Goal: Transaction & Acquisition: Book appointment/travel/reservation

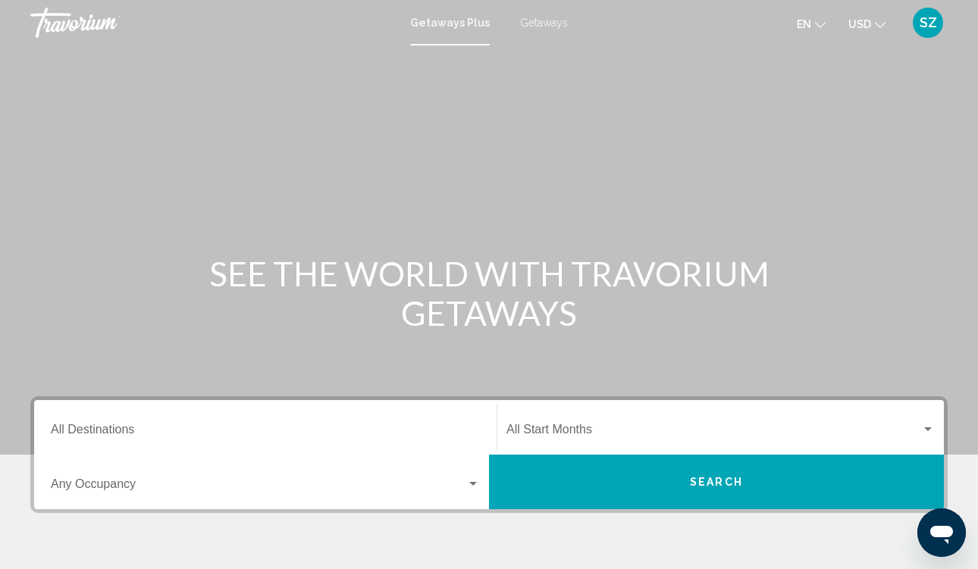
click at [880, 27] on icon "Change currency" at bounding box center [880, 25] width 11 height 6
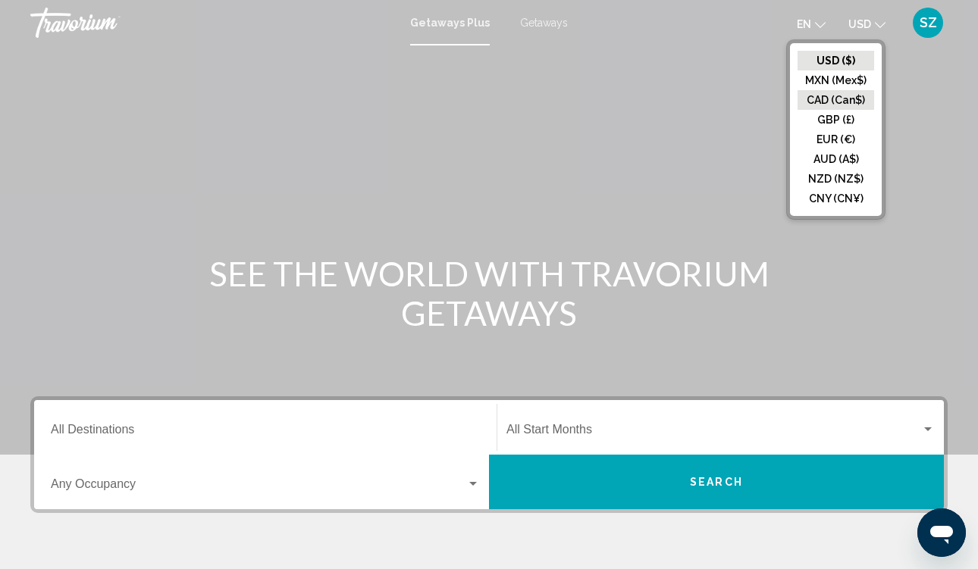
click at [823, 97] on button "CAD (Can$)" at bounding box center [836, 100] width 77 height 20
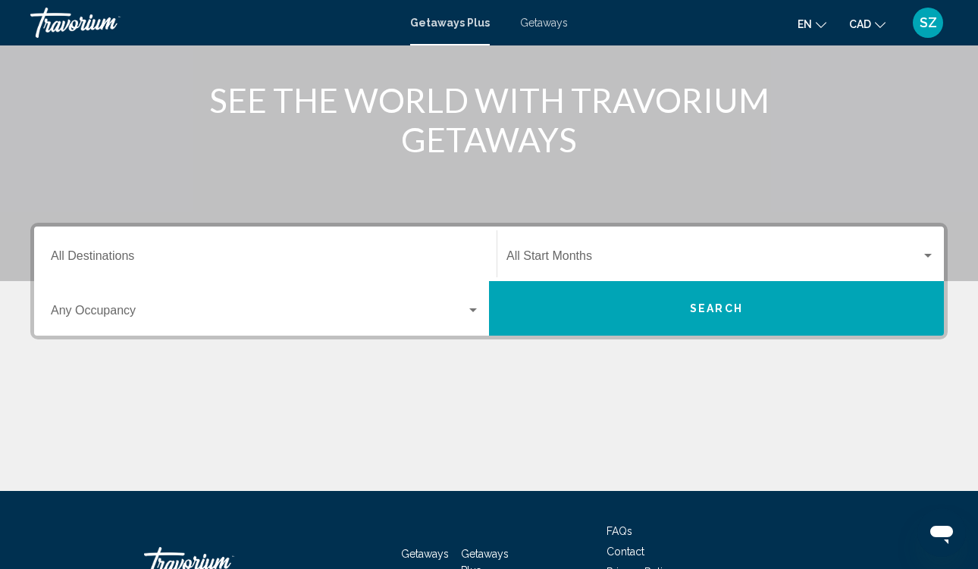
scroll to position [165, 0]
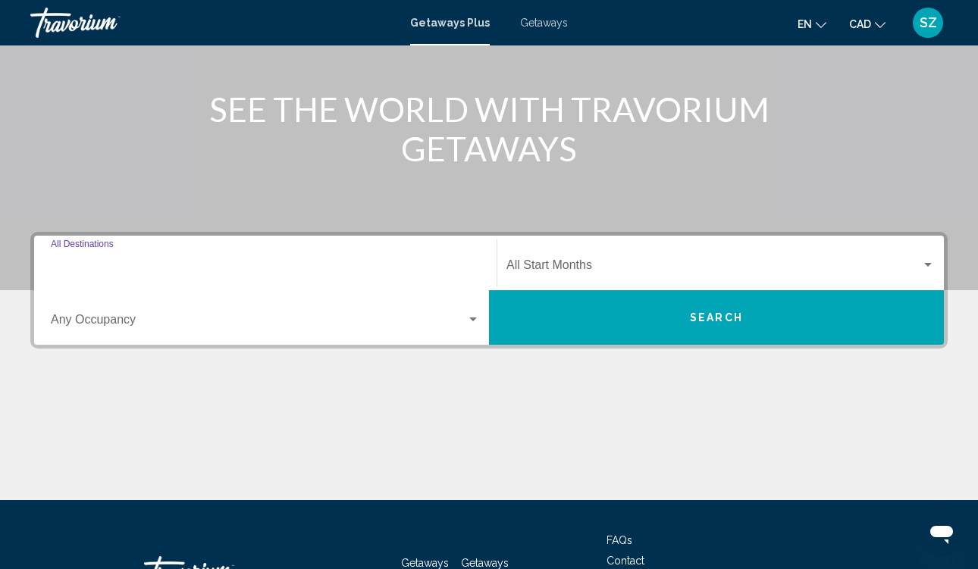
click at [105, 270] on input "Destination All Destinations" at bounding box center [265, 269] width 429 height 14
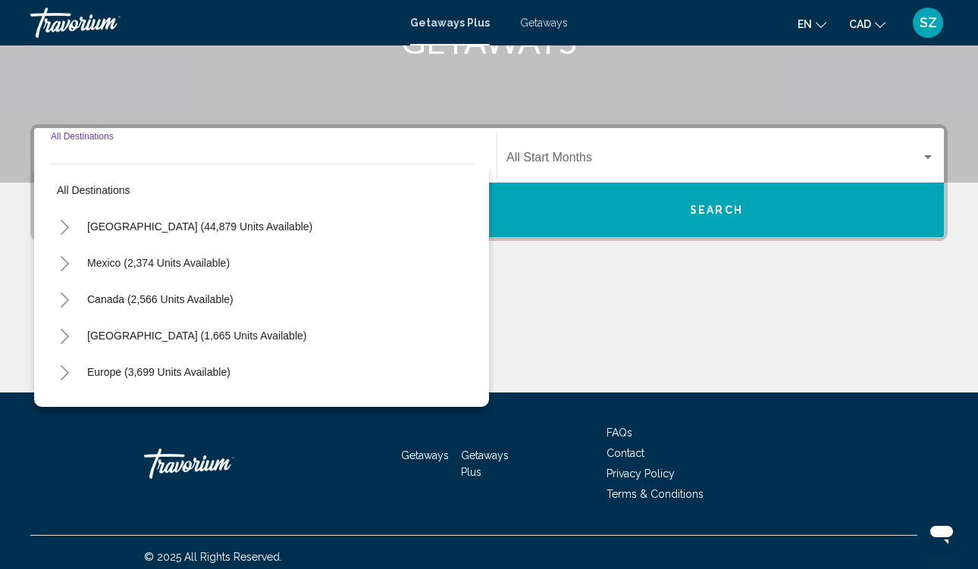
scroll to position [281, 0]
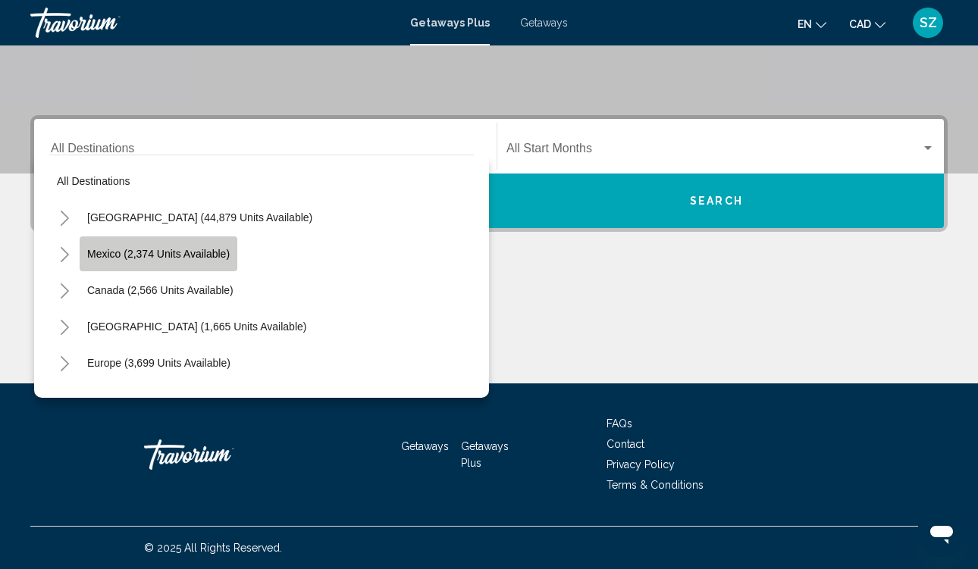
click at [104, 255] on span "Mexico (2,374 units available)" at bounding box center [158, 254] width 143 height 12
type input "**********"
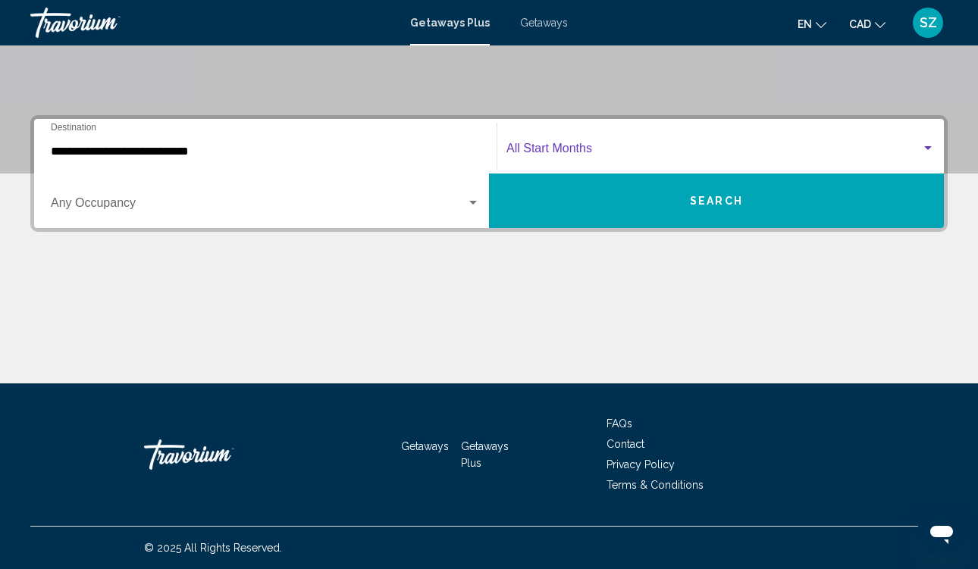
click at [557, 152] on span "Search widget" at bounding box center [713, 152] width 415 height 14
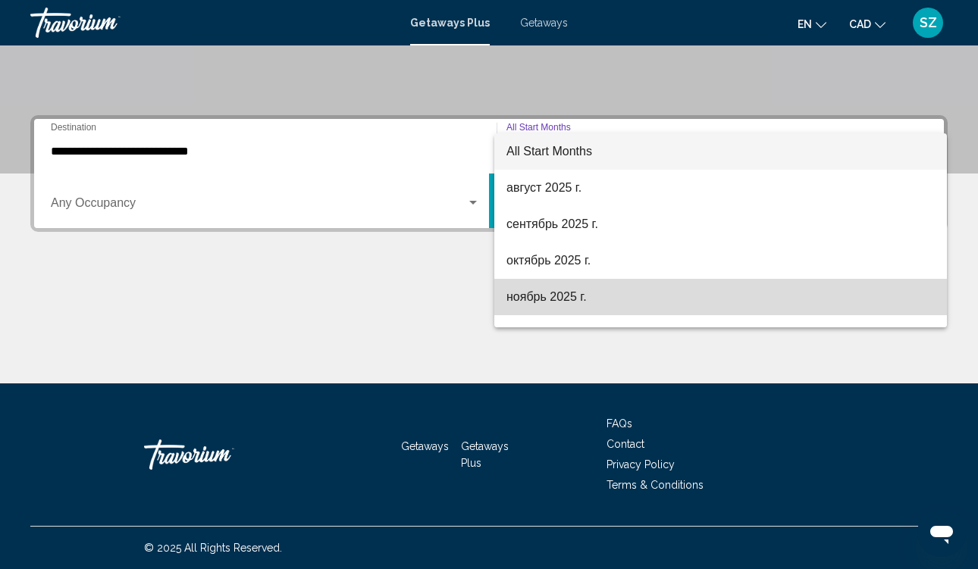
click at [528, 302] on span "ноябрь 2025 г." at bounding box center [720, 297] width 428 height 36
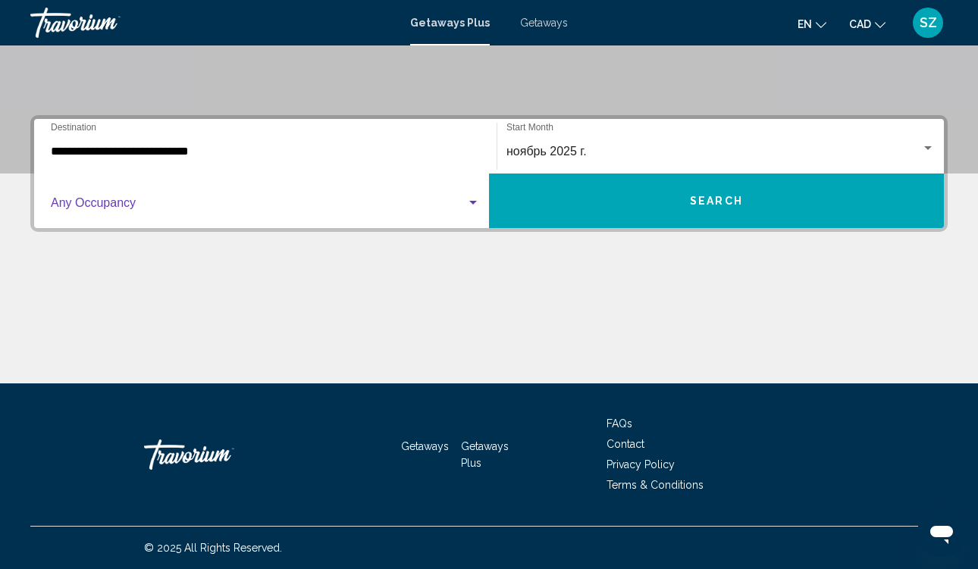
click at [469, 200] on div "Search widget" at bounding box center [473, 203] width 14 height 12
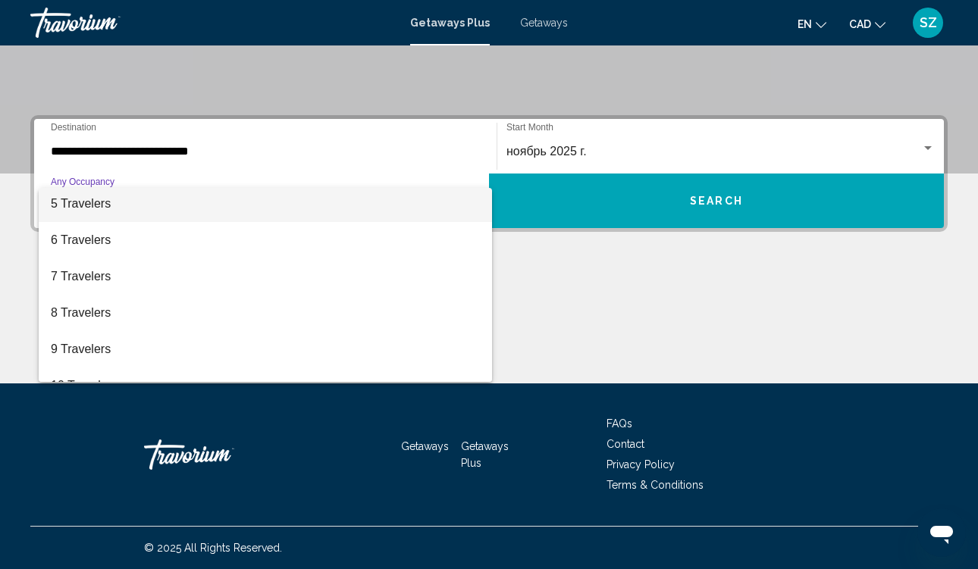
scroll to position [170, 0]
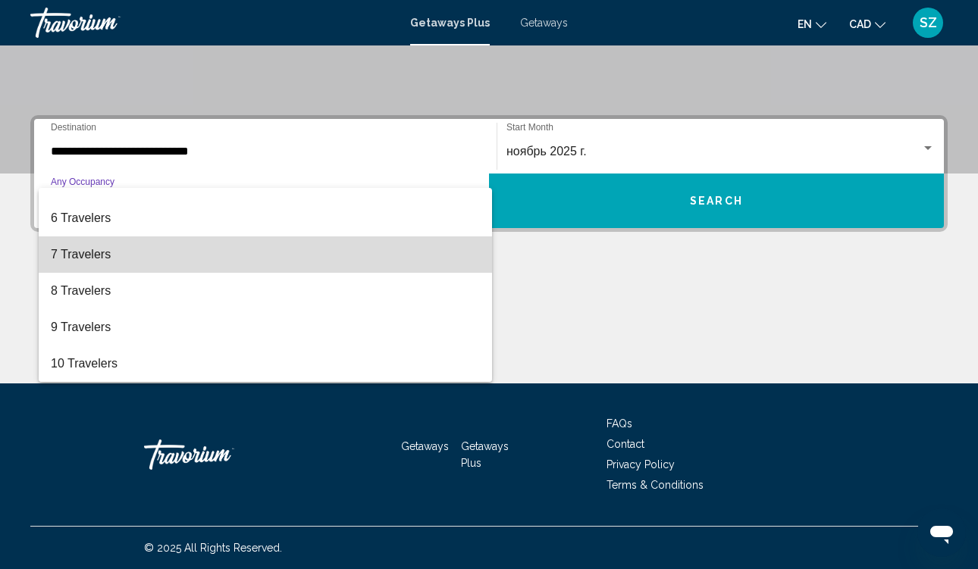
click at [79, 252] on span "7 Travelers" at bounding box center [265, 255] width 429 height 36
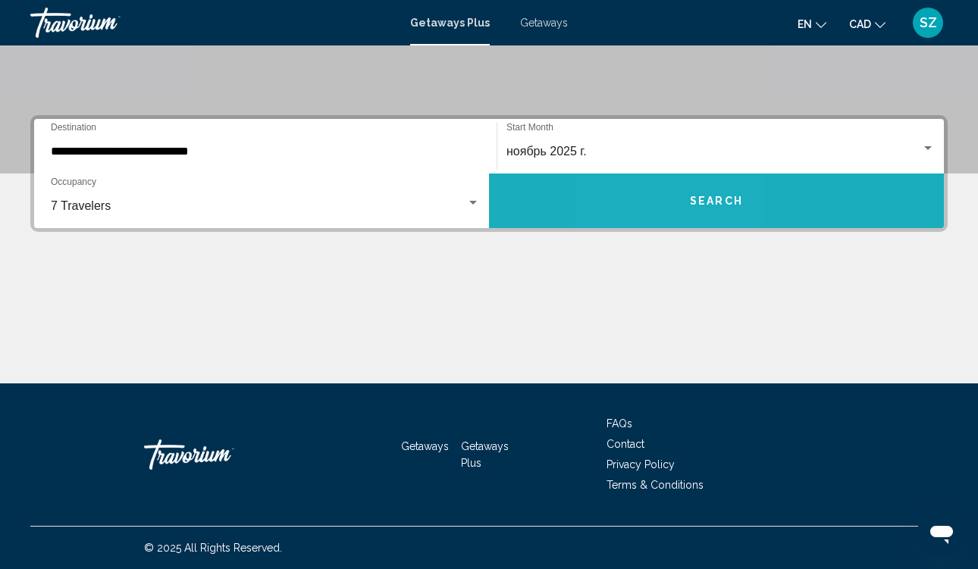
click at [661, 205] on button "Search" at bounding box center [716, 201] width 455 height 55
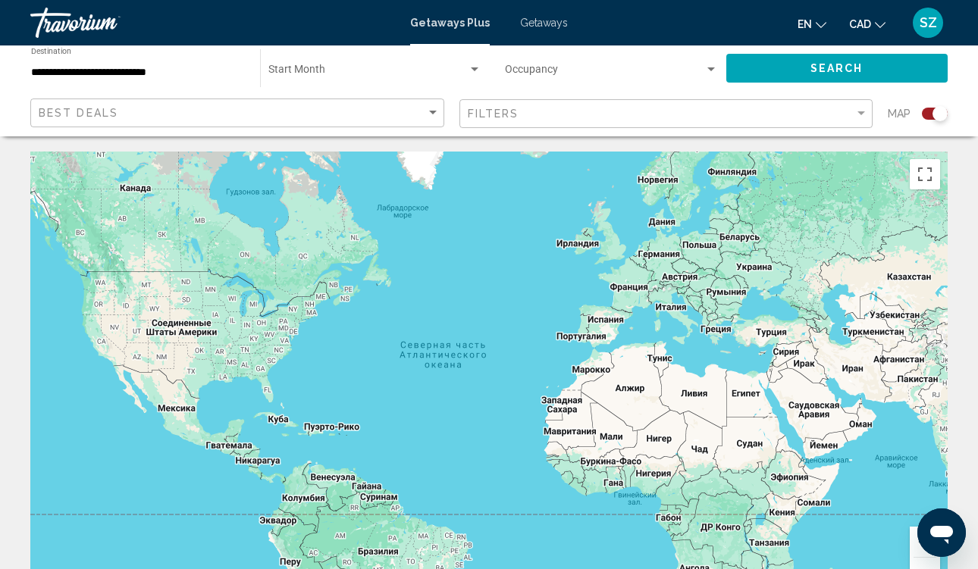
click at [427, 106] on div "Best Deals" at bounding box center [239, 113] width 401 height 28
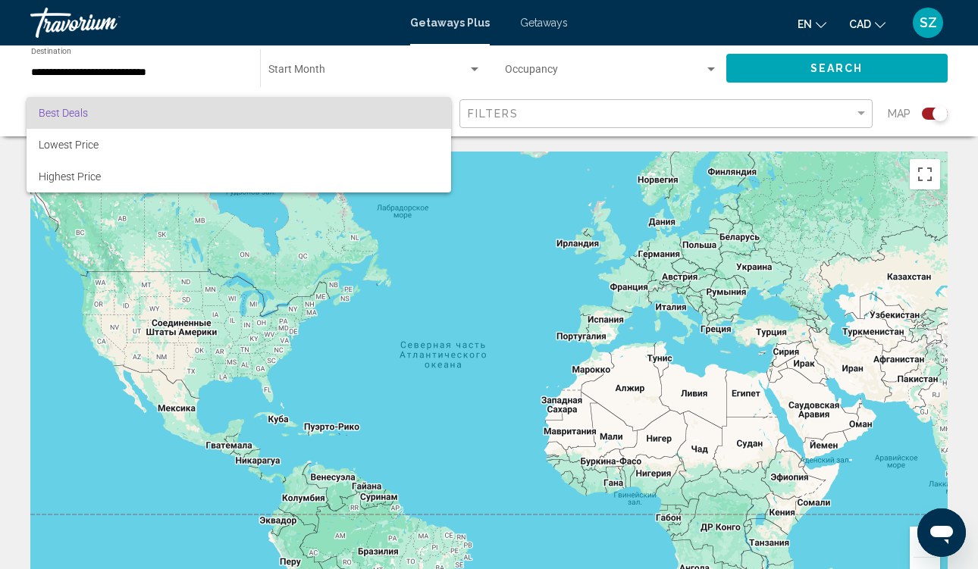
click at [355, 71] on div at bounding box center [489, 284] width 978 height 569
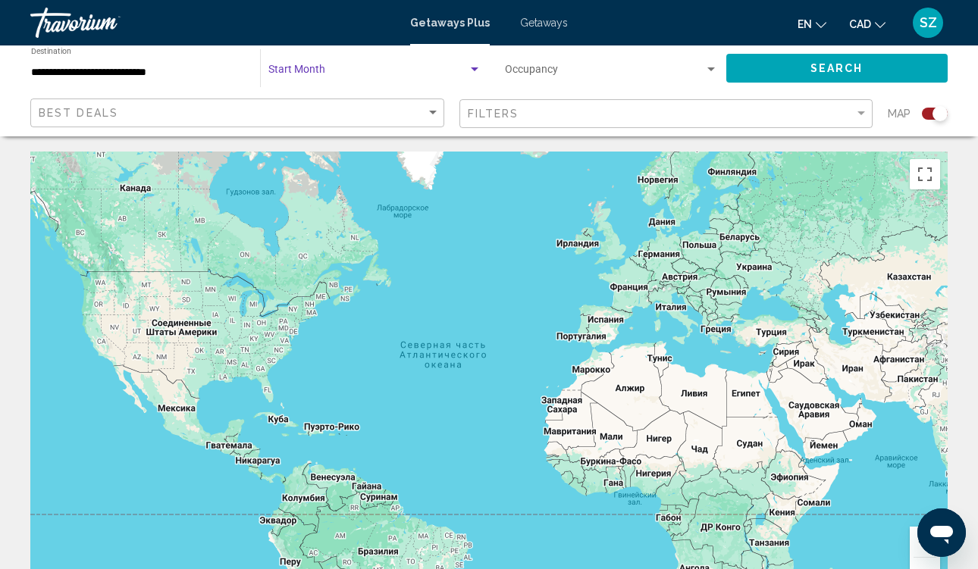
click at [341, 71] on span "Search widget" at bounding box center [367, 73] width 199 height 12
click at [341, 71] on span "All Start Months" at bounding box center [306, 73] width 76 height 12
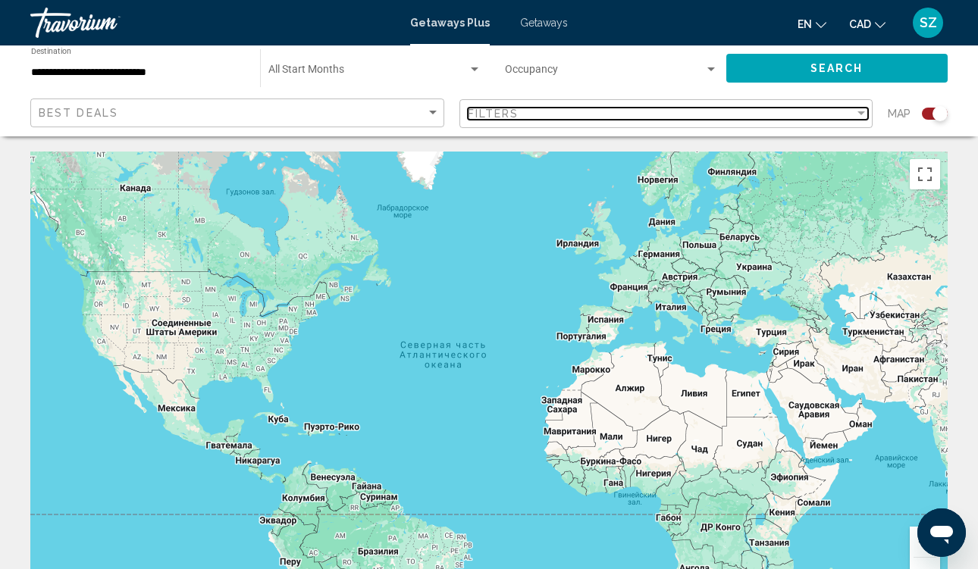
click at [689, 113] on div "Filters" at bounding box center [661, 114] width 387 height 12
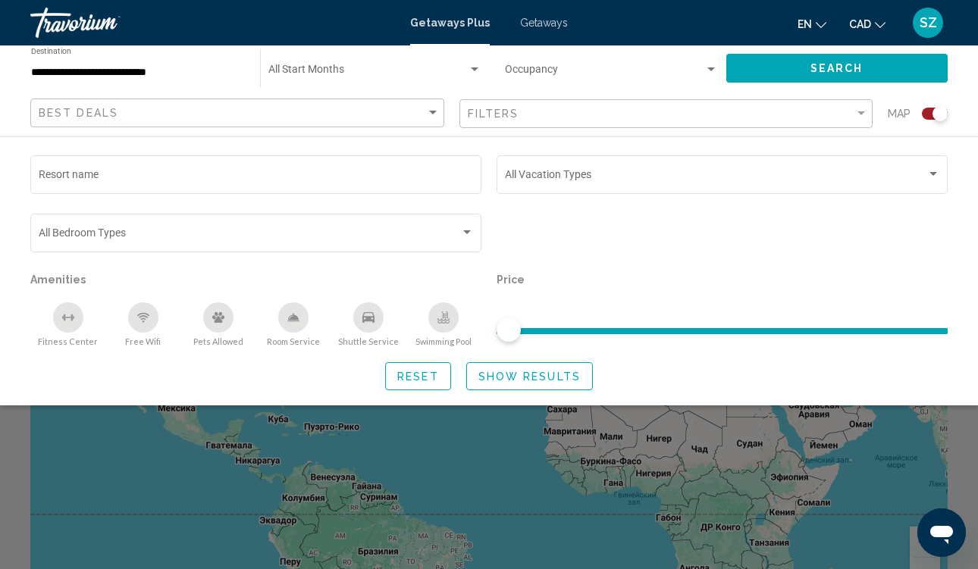
click at [939, 117] on div "Search widget" at bounding box center [940, 113] width 15 height 15
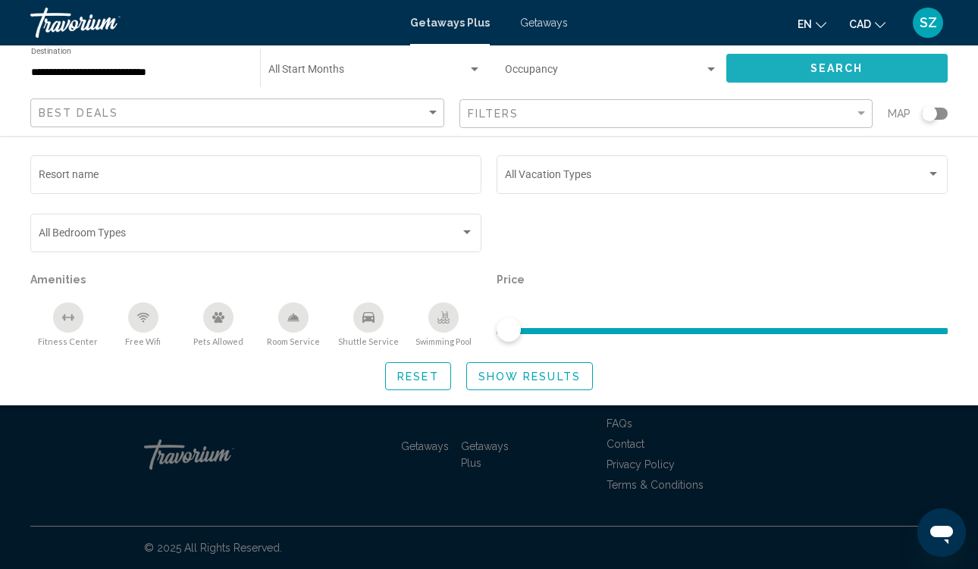
click at [820, 66] on span "Search" at bounding box center [837, 69] width 53 height 12
click at [326, 100] on div "Best Deals" at bounding box center [239, 113] width 401 height 28
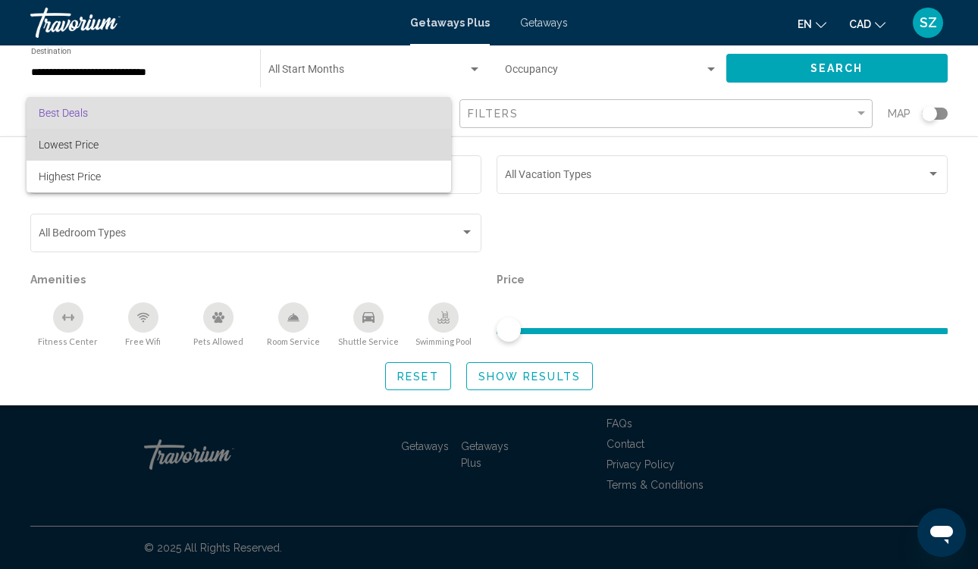
click at [67, 142] on span "Lowest Price" at bounding box center [69, 145] width 60 height 12
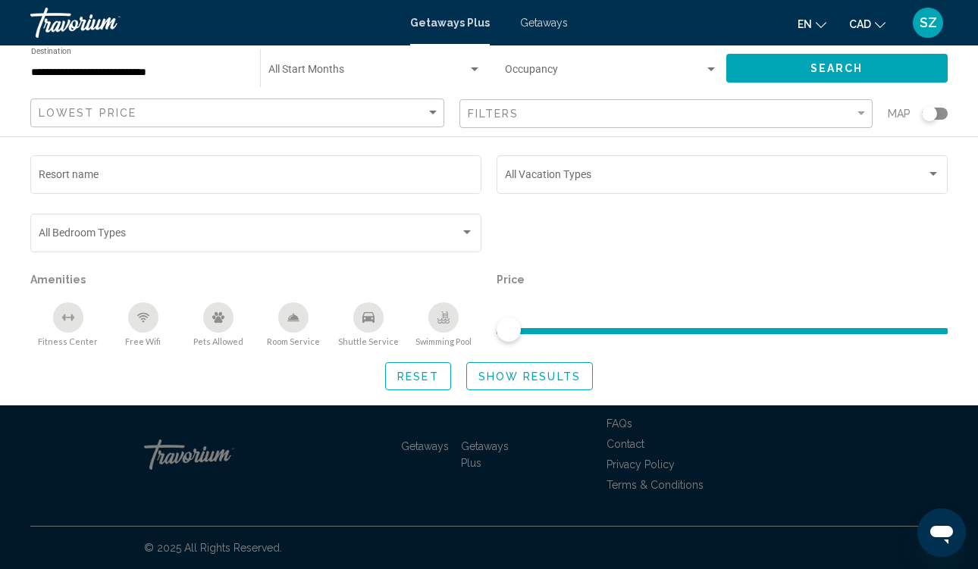
click at [612, 105] on div "Filters" at bounding box center [668, 114] width 401 height 28
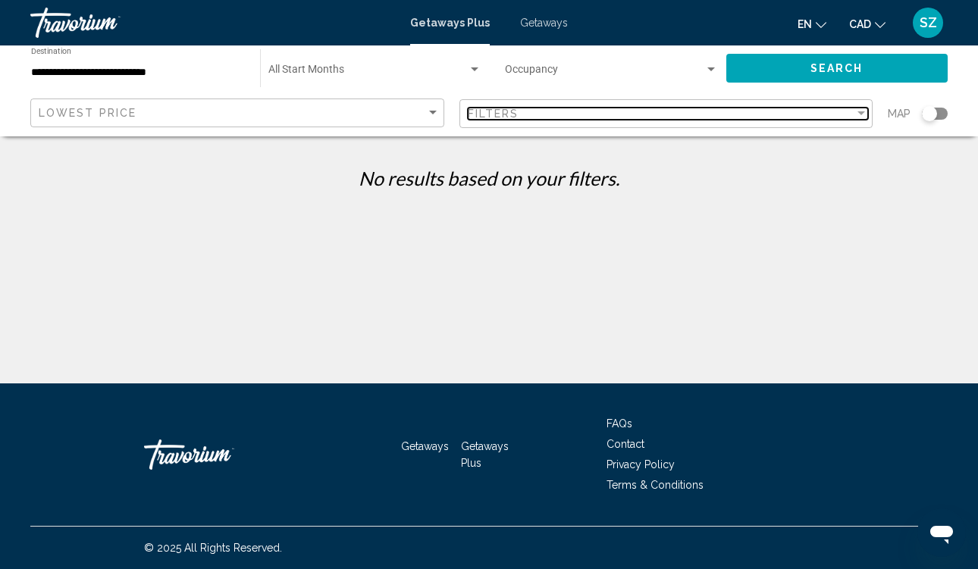
click at [623, 112] on div "Filters" at bounding box center [661, 114] width 387 height 12
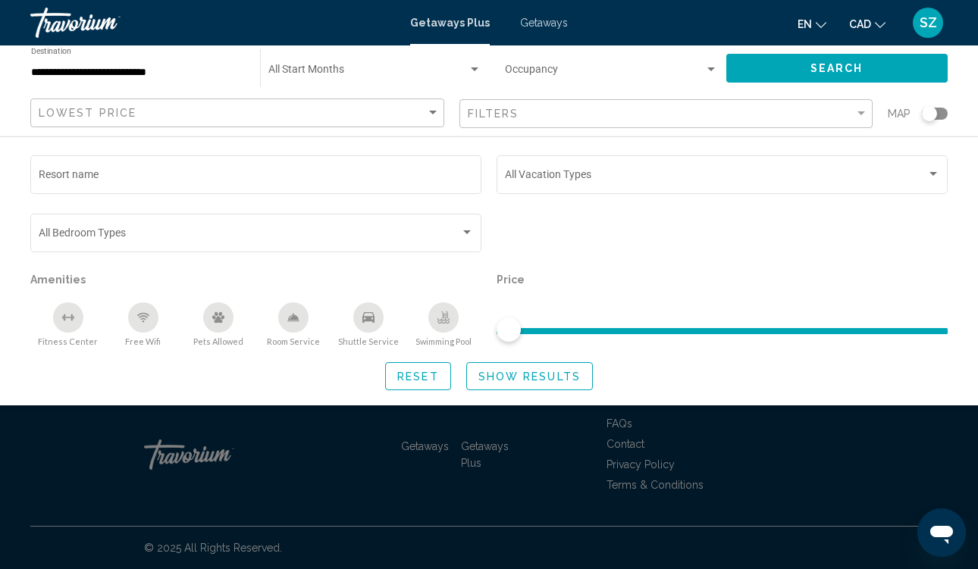
drag, startPoint x: 504, startPoint y: 335, endPoint x: 451, endPoint y: 300, distance: 63.5
click at [453, 300] on div "Resort name Vacation Types All Vacation Types Bedroom Types All Bedroom Types A…" at bounding box center [489, 249] width 933 height 195
drag, startPoint x: 513, startPoint y: 326, endPoint x: 772, endPoint y: 319, distance: 259.4
click at [774, 328] on ngx-slider "Search widget" at bounding box center [722, 329] width 451 height 3
click at [546, 14] on div "Getaways Plus Getaways en English Español Français Italiano Português русский C…" at bounding box center [489, 23] width 978 height 32
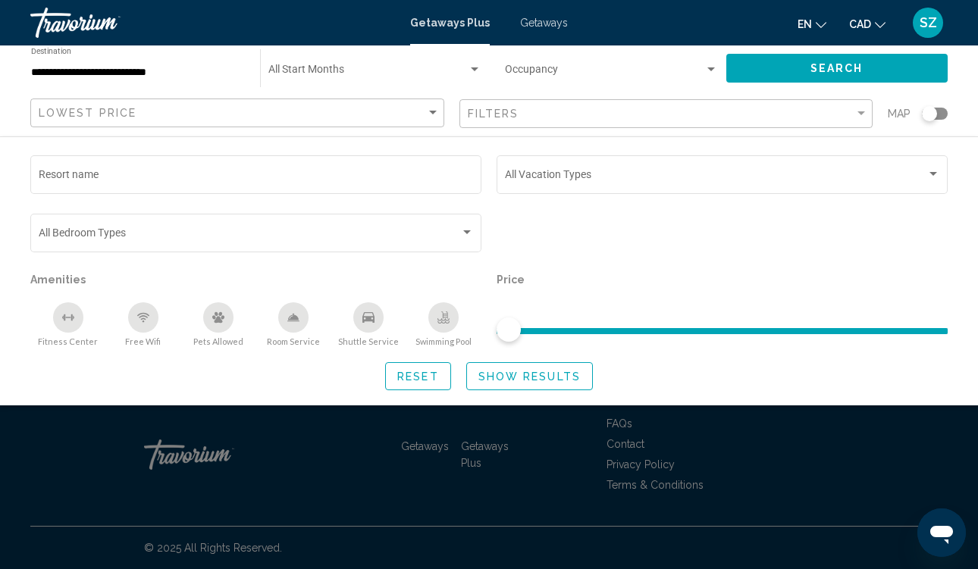
click at [546, 24] on span "Getaways" at bounding box center [544, 23] width 48 height 12
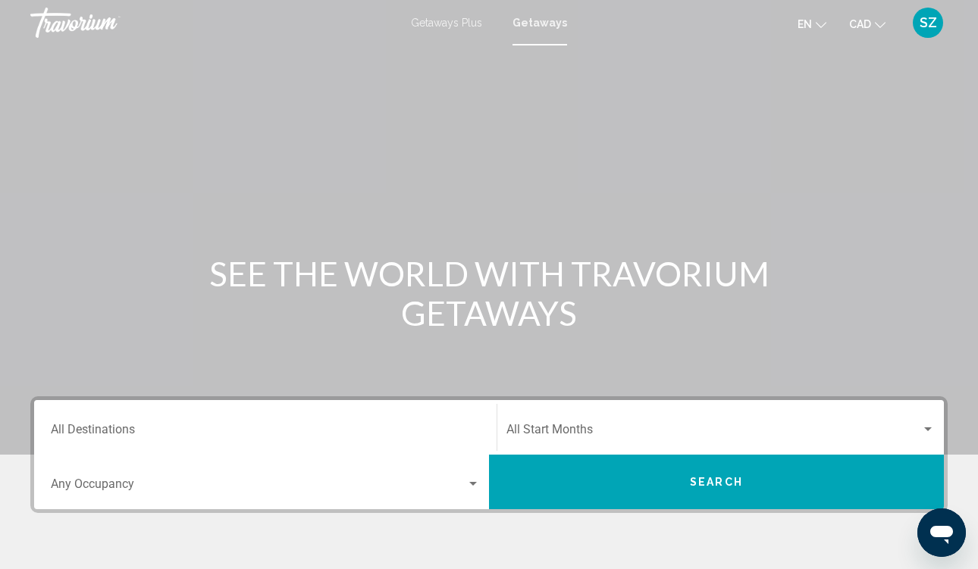
click at [165, 430] on input "Destination All Destinations" at bounding box center [265, 433] width 429 height 14
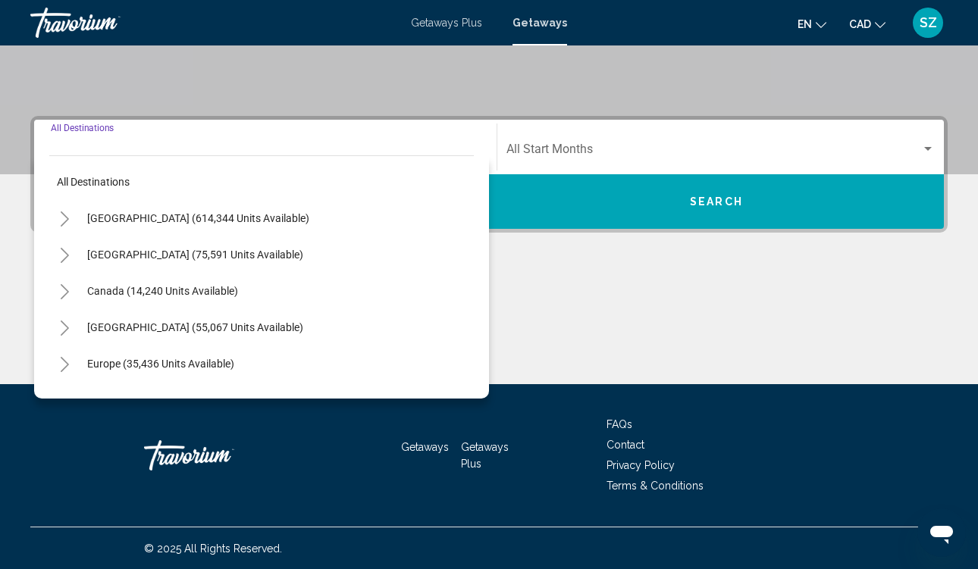
scroll to position [281, 0]
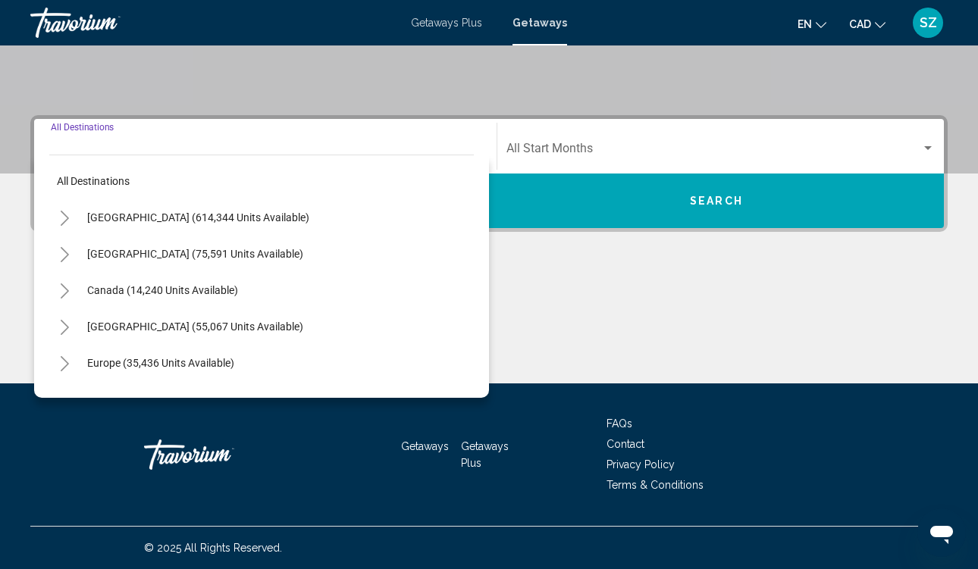
click at [709, 149] on span "Search widget" at bounding box center [713, 152] width 415 height 14
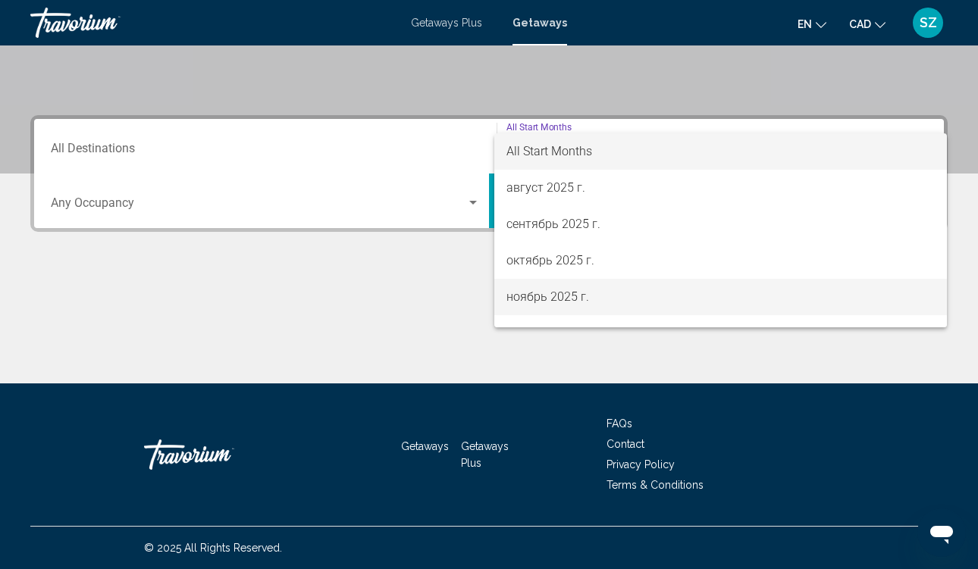
click at [533, 296] on span "ноябрь 2025 г." at bounding box center [720, 297] width 428 height 36
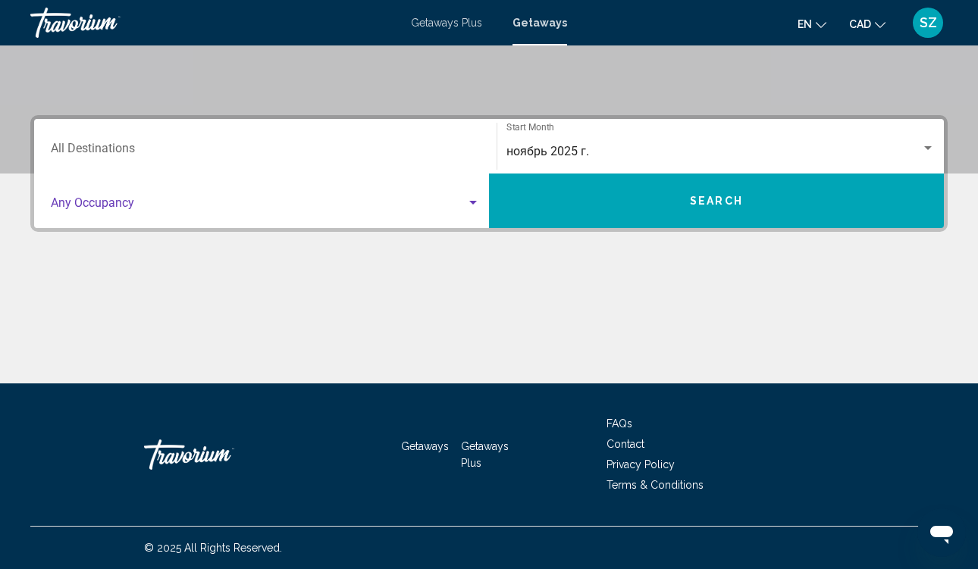
click at [444, 202] on span "Search widget" at bounding box center [259, 206] width 416 height 14
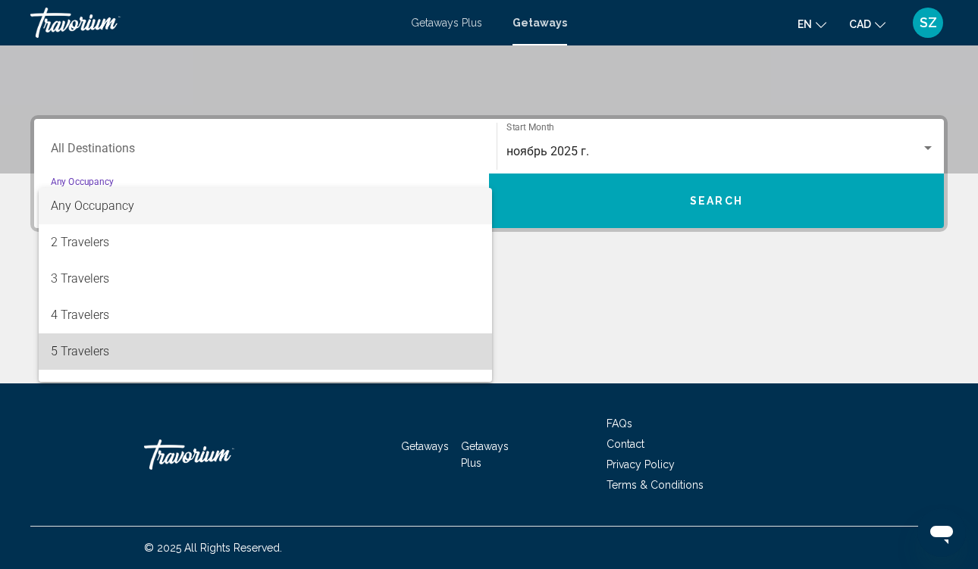
click at [85, 349] on span "5 Travelers" at bounding box center [265, 352] width 429 height 36
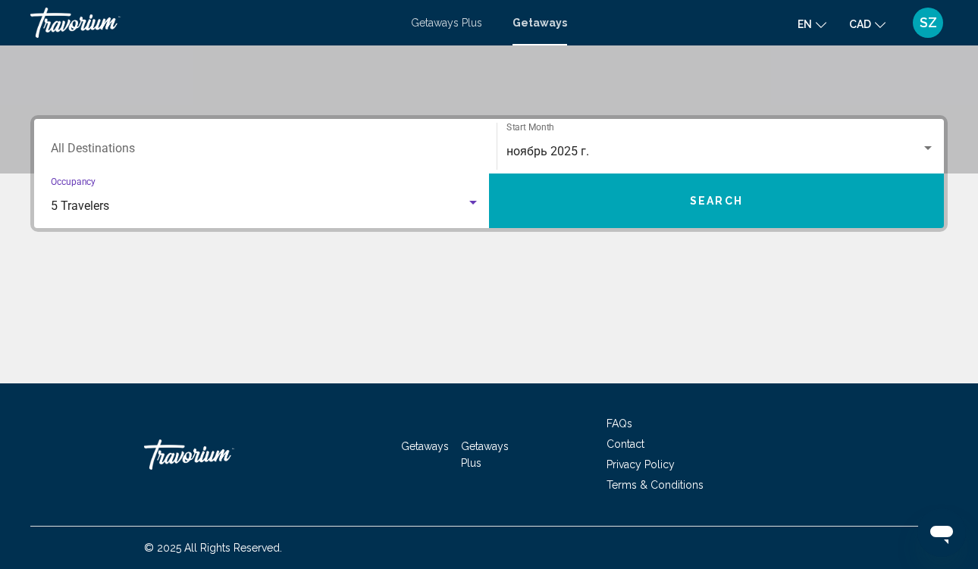
click at [661, 214] on button "Search" at bounding box center [716, 201] width 455 height 55
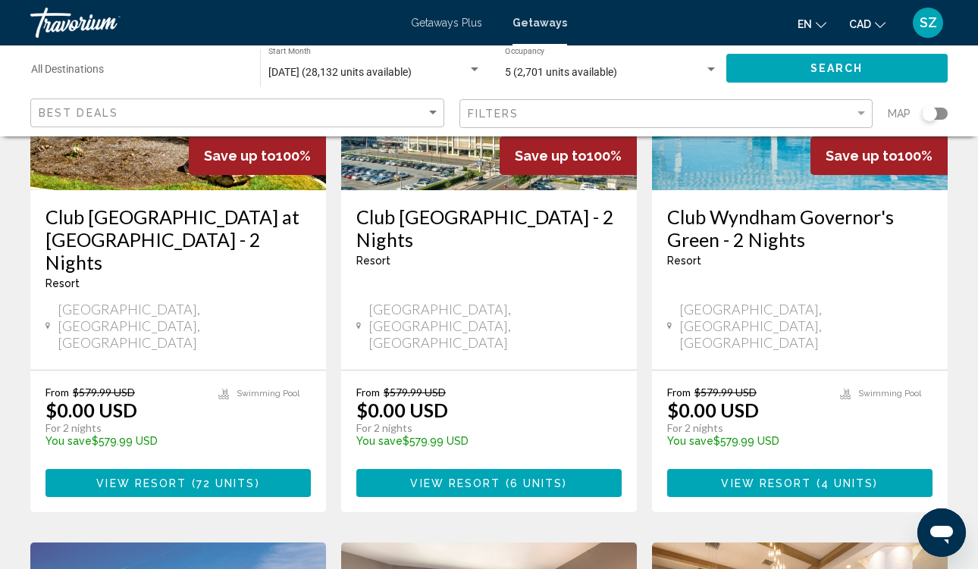
scroll to position [1424, 0]
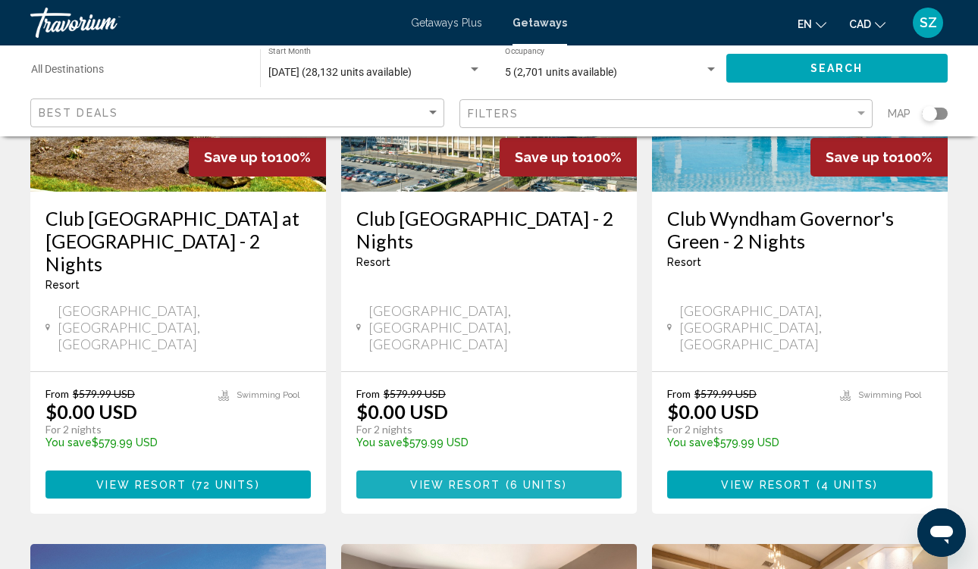
click at [437, 479] on span "View Resort" at bounding box center [455, 485] width 90 height 12
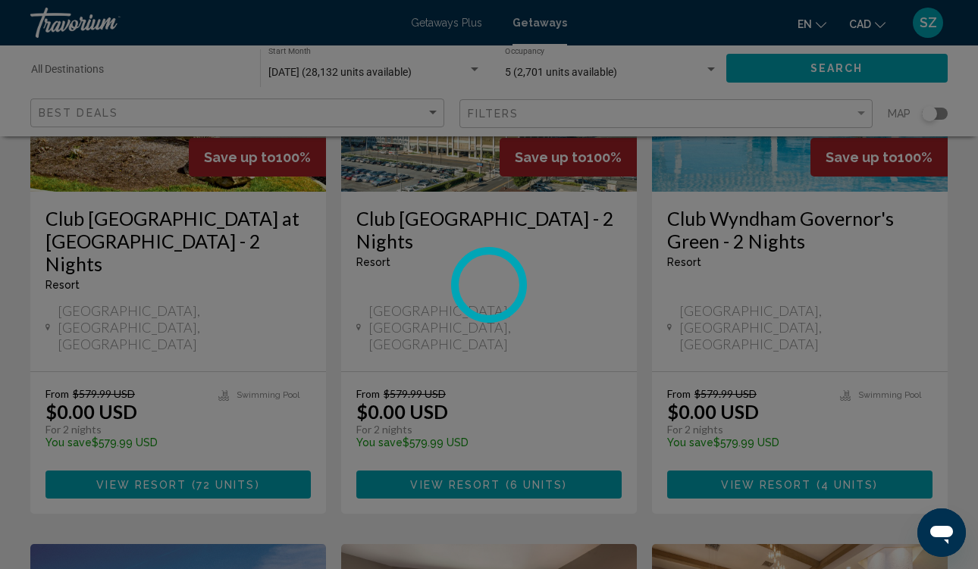
scroll to position [121, 0]
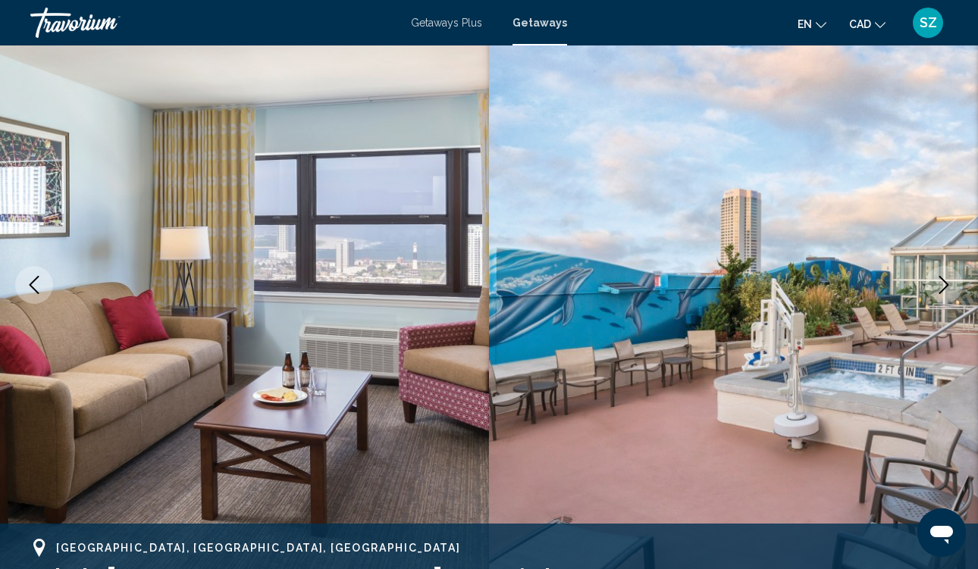
click at [943, 282] on icon "Next image" at bounding box center [944, 285] width 18 height 18
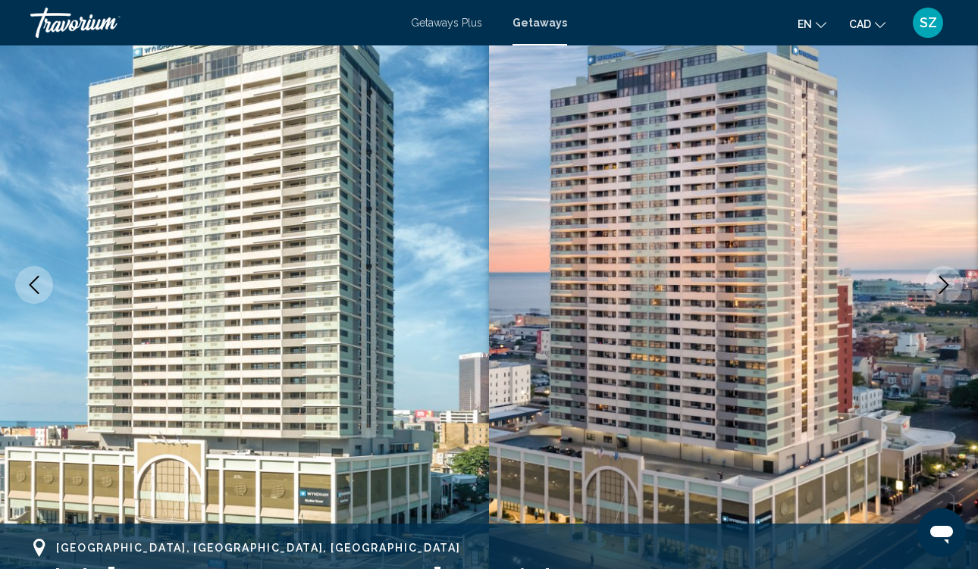
click at [943, 281] on icon "Next image" at bounding box center [944, 285] width 10 height 18
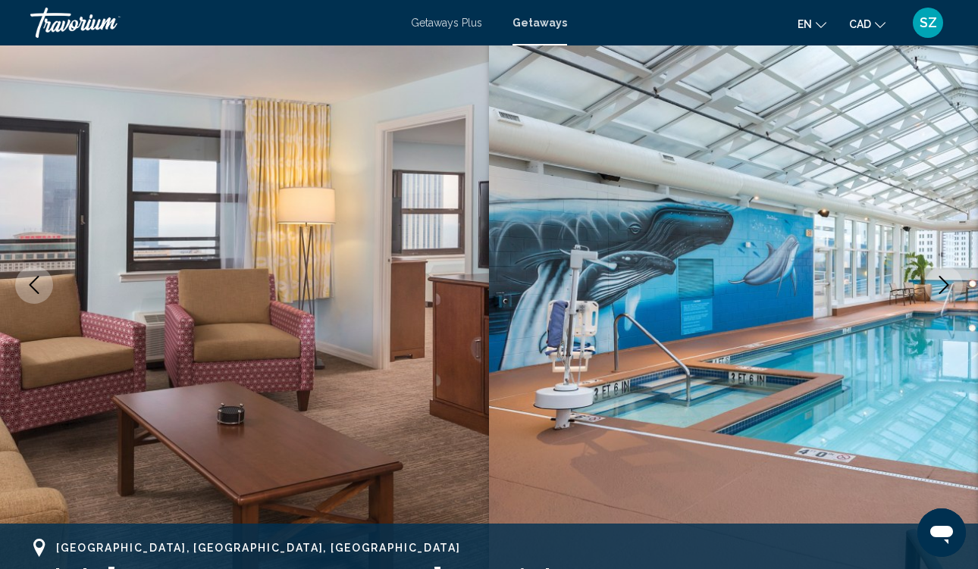
click at [941, 273] on button "Next image" at bounding box center [944, 285] width 38 height 38
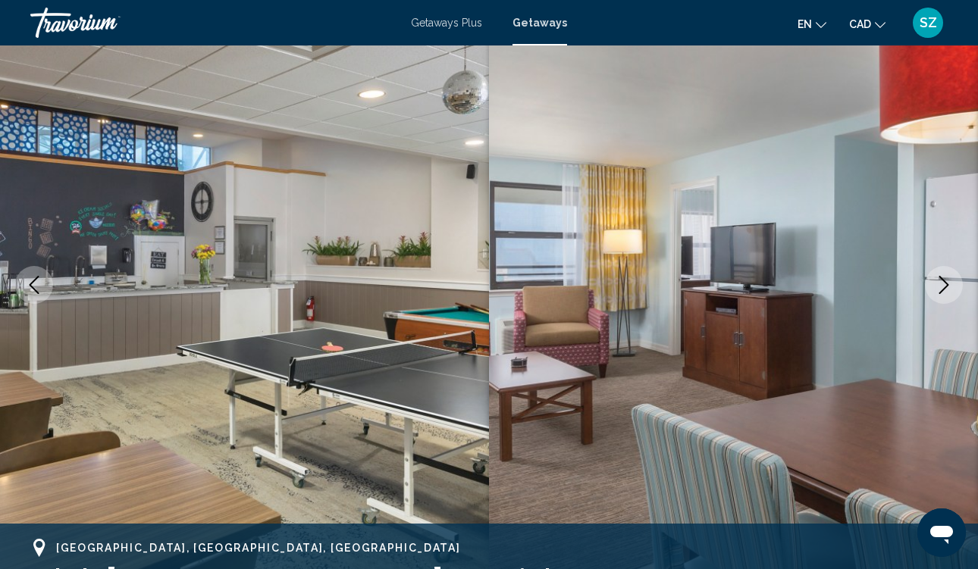
click at [945, 278] on icon "Next image" at bounding box center [944, 285] width 18 height 18
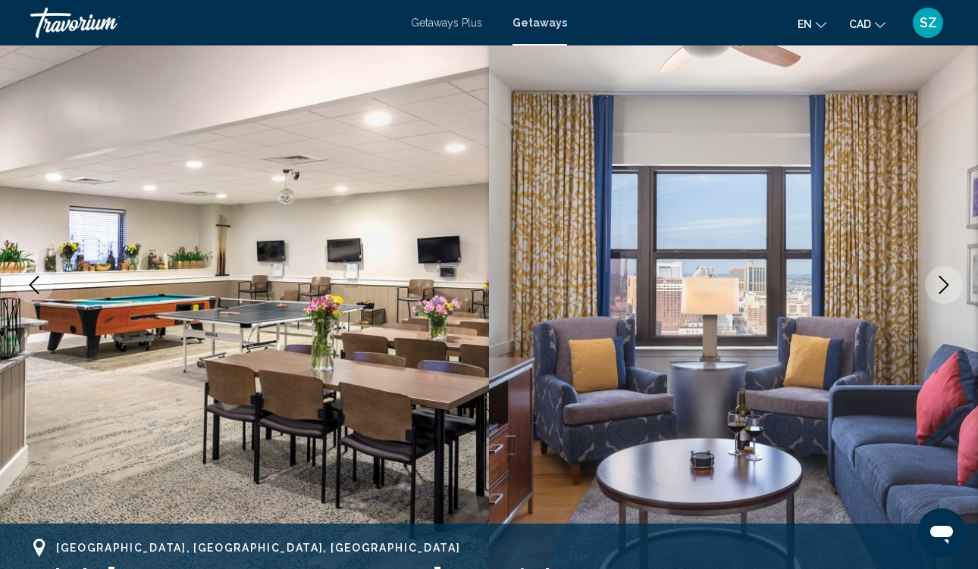
click at [946, 280] on icon "Next image" at bounding box center [944, 285] width 18 height 18
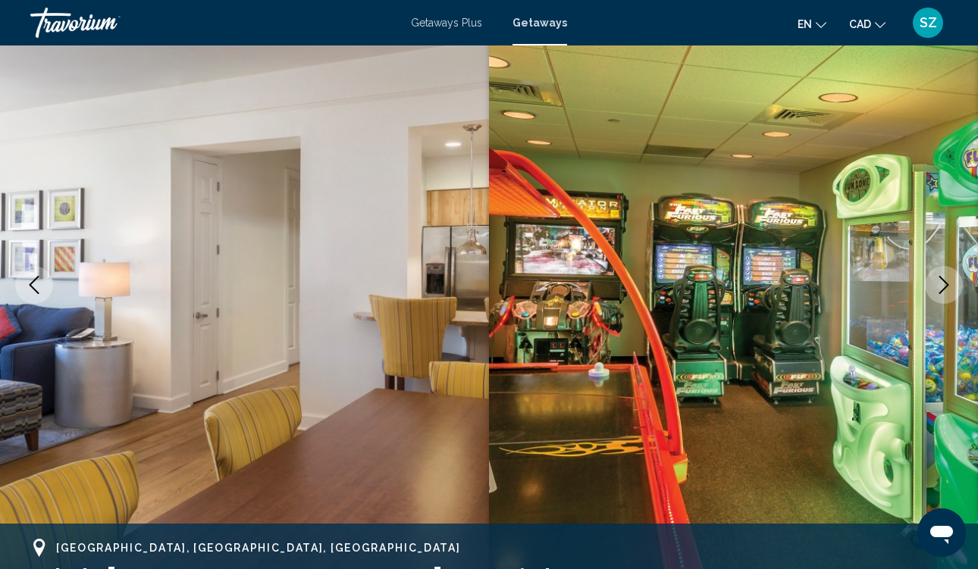
click at [945, 282] on icon "Next image" at bounding box center [944, 285] width 10 height 18
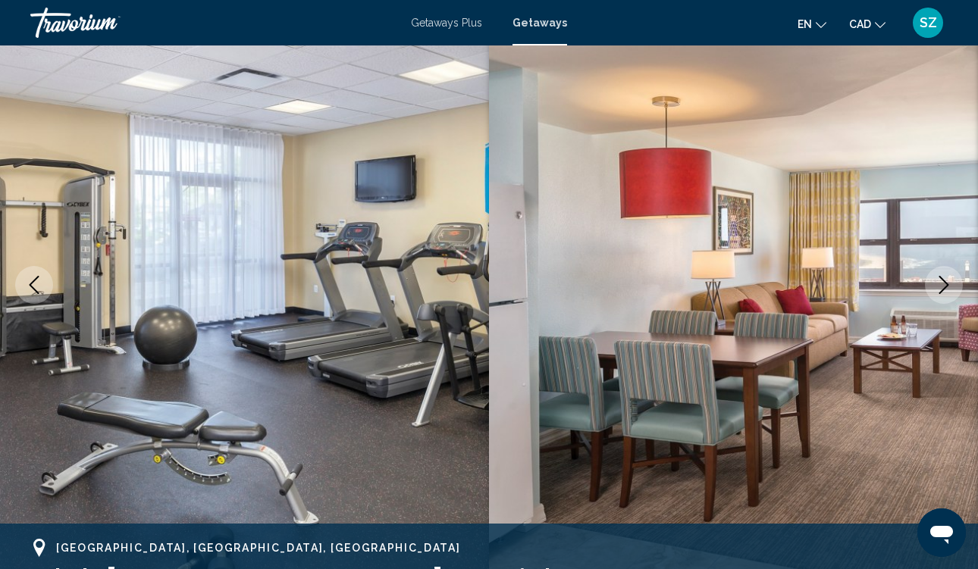
click at [945, 283] on icon "Next image" at bounding box center [944, 285] width 18 height 18
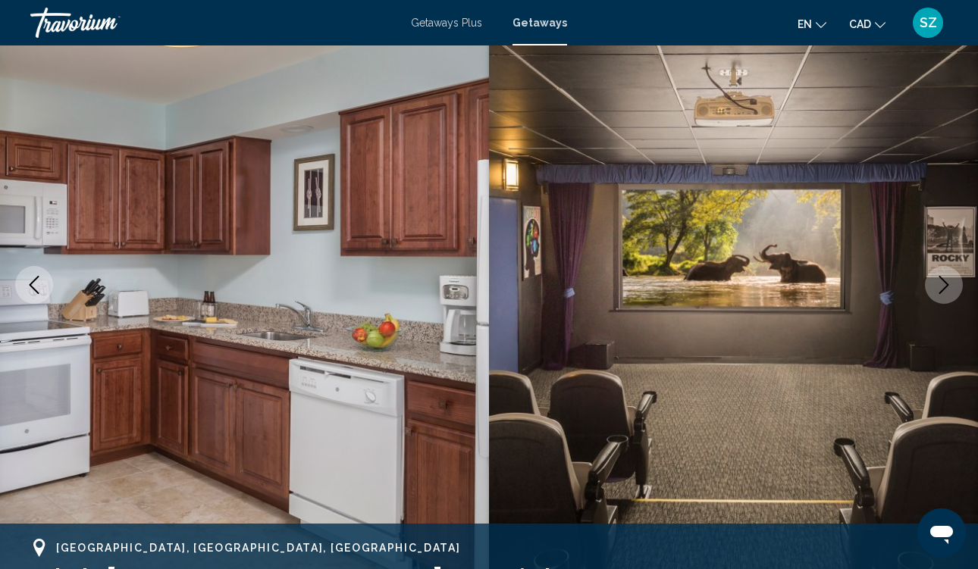
click at [945, 283] on icon "Next image" at bounding box center [944, 285] width 18 height 18
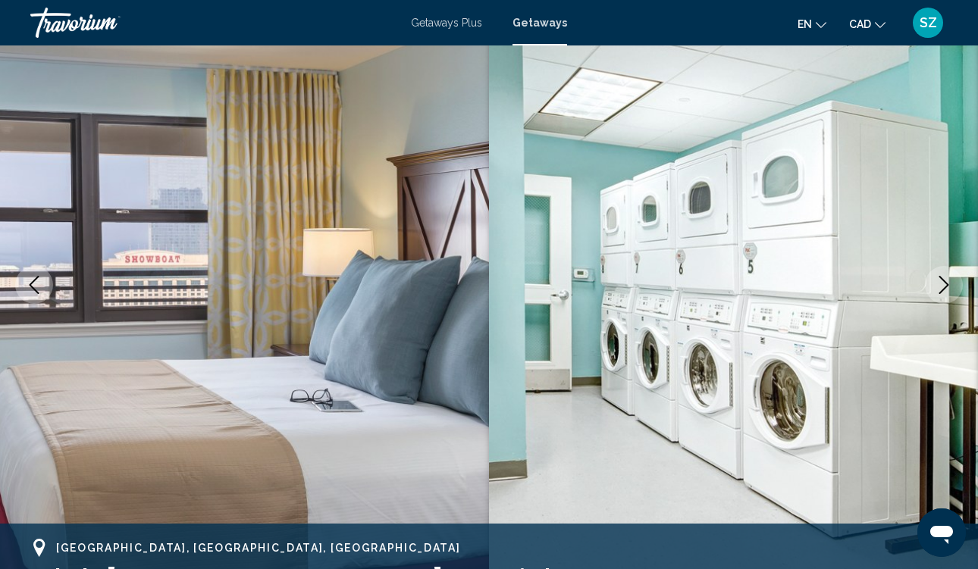
click at [943, 281] on icon "Next image" at bounding box center [944, 285] width 10 height 18
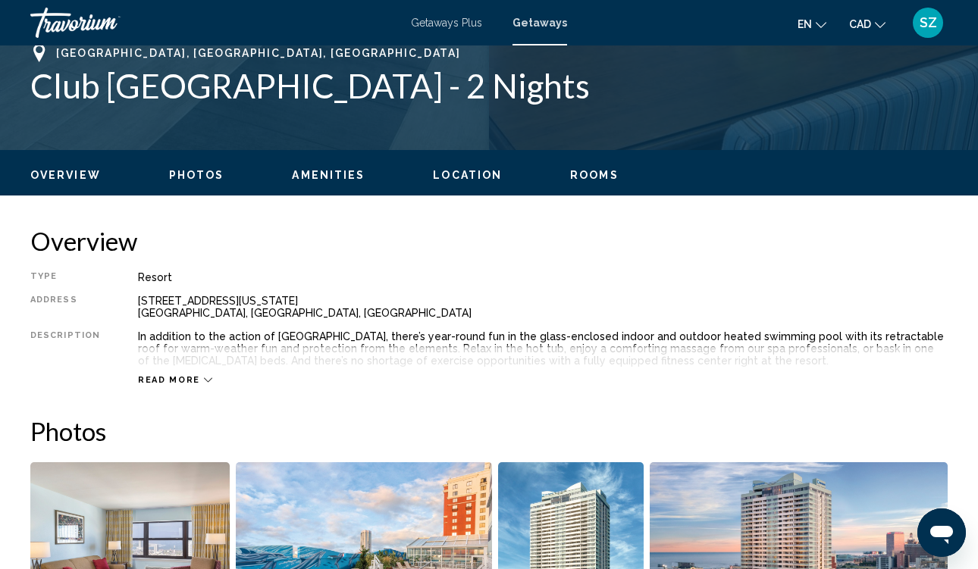
scroll to position [614, 0]
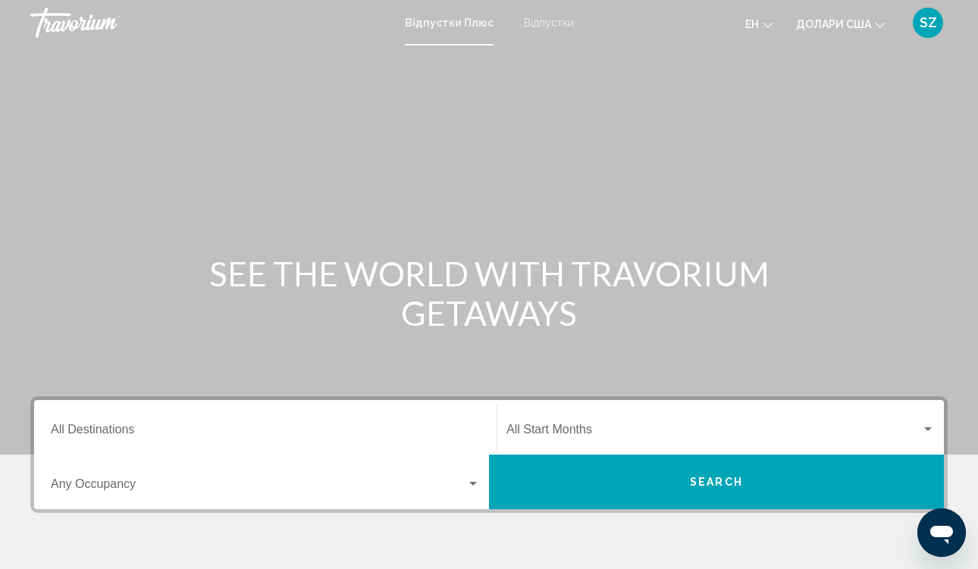
click at [883, 22] on icon "Змінити валюту" at bounding box center [880, 25] width 11 height 11
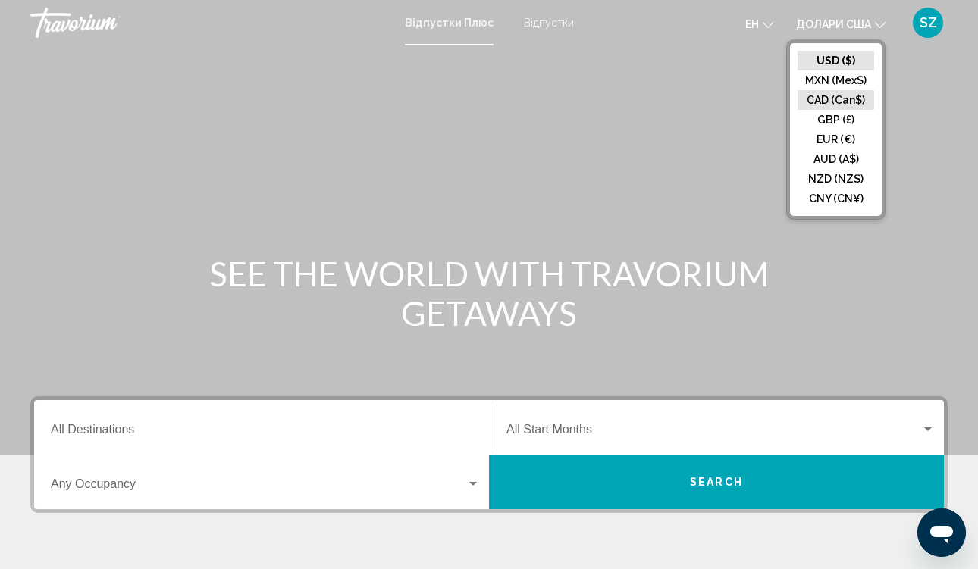
click at [836, 99] on button "CAD (Can$)" at bounding box center [836, 100] width 77 height 20
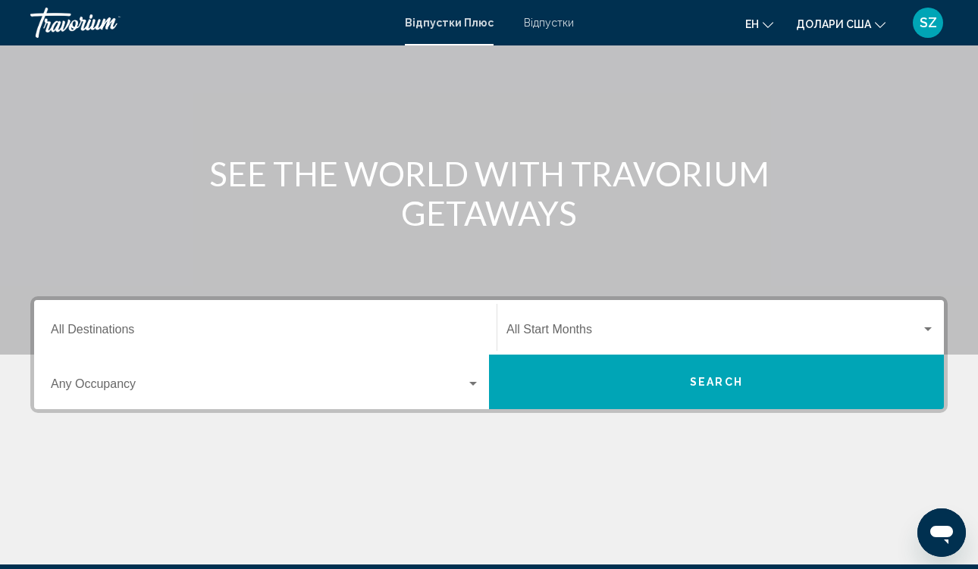
scroll to position [120, 0]
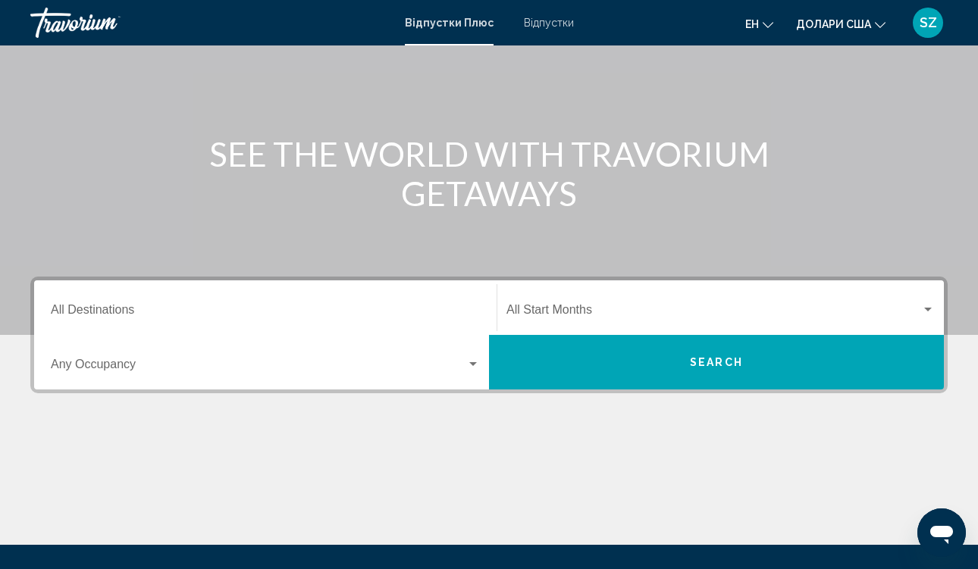
click at [190, 305] on div "Destination All Destinations" at bounding box center [265, 308] width 429 height 48
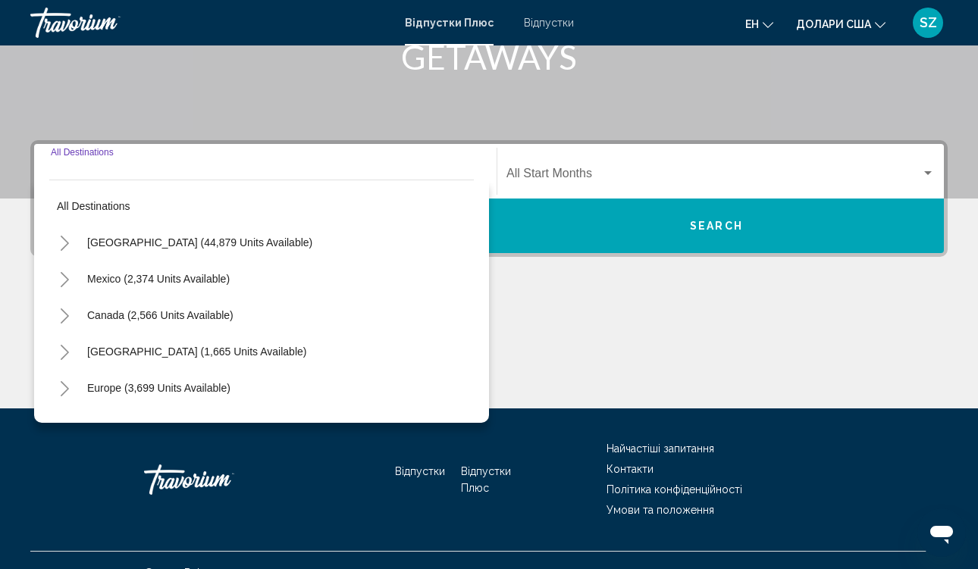
scroll to position [281, 0]
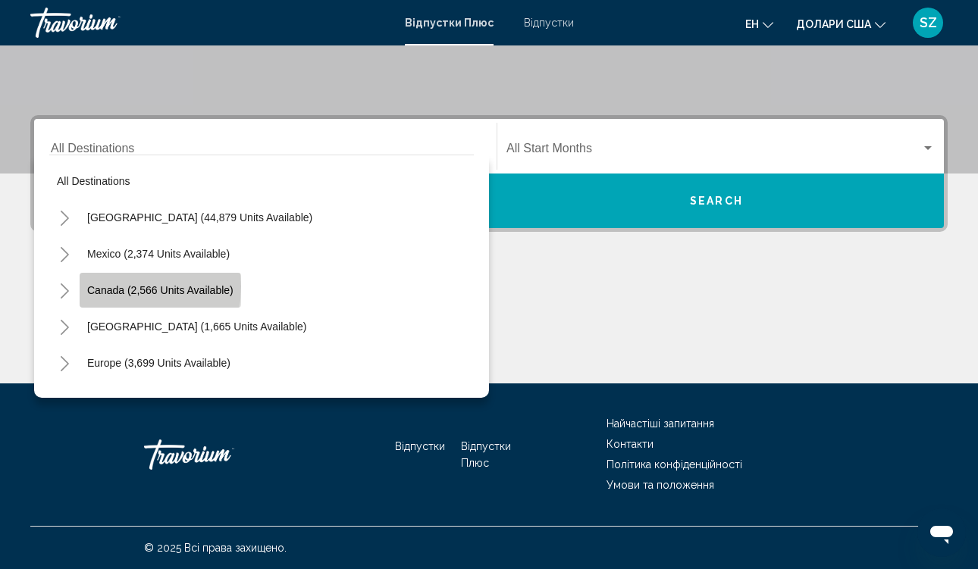
click at [113, 287] on span "Canada (2,566 units available)" at bounding box center [160, 290] width 146 height 12
type input "**********"
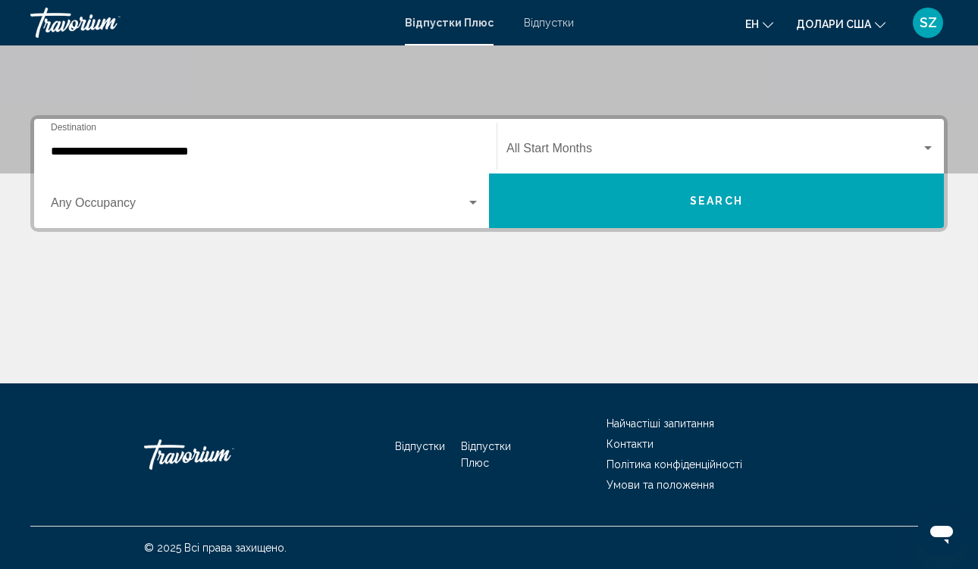
click at [644, 143] on div "Start Month All Start Months" at bounding box center [720, 147] width 428 height 48
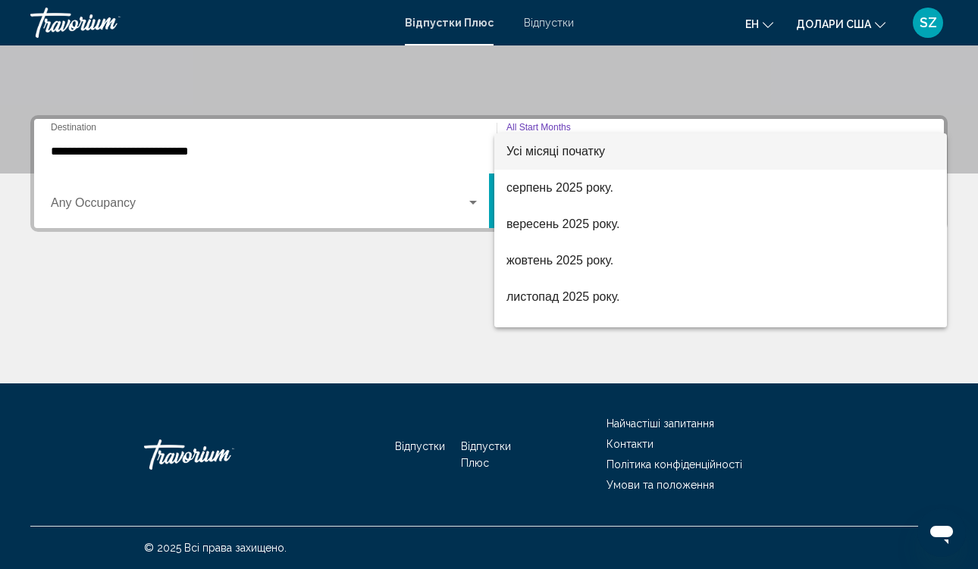
click at [370, 280] on div at bounding box center [489, 284] width 978 height 569
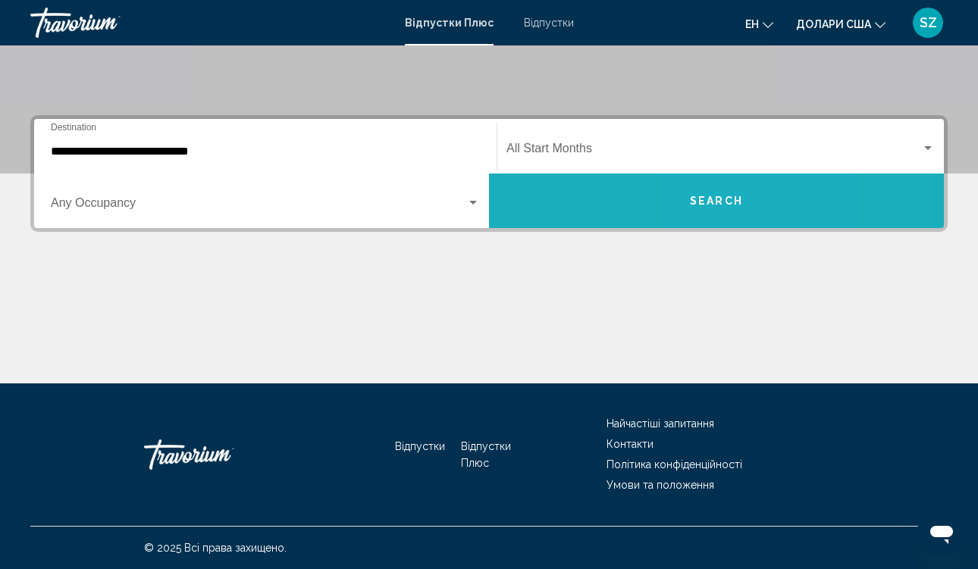
click at [707, 204] on span "Search" at bounding box center [716, 202] width 53 height 12
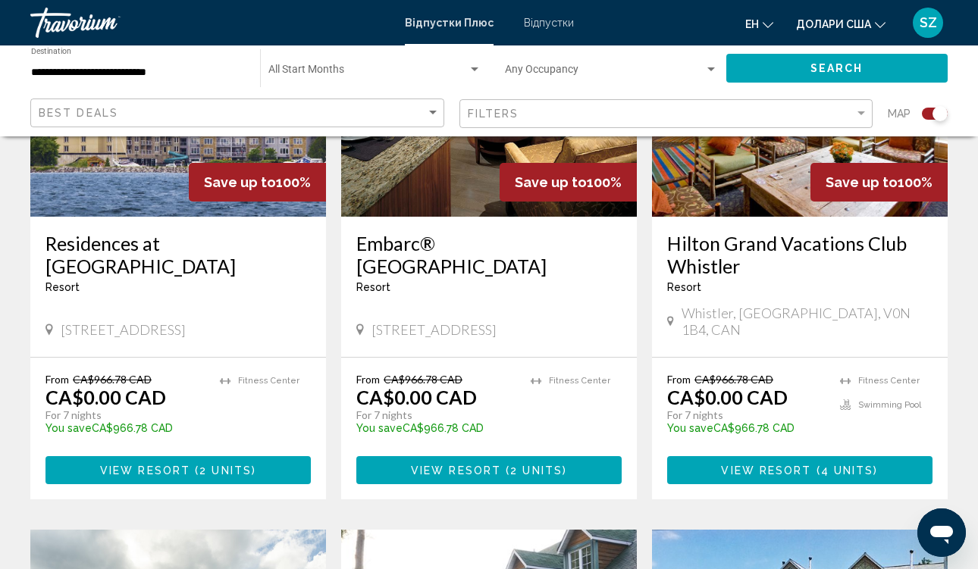
scroll to position [1798, 0]
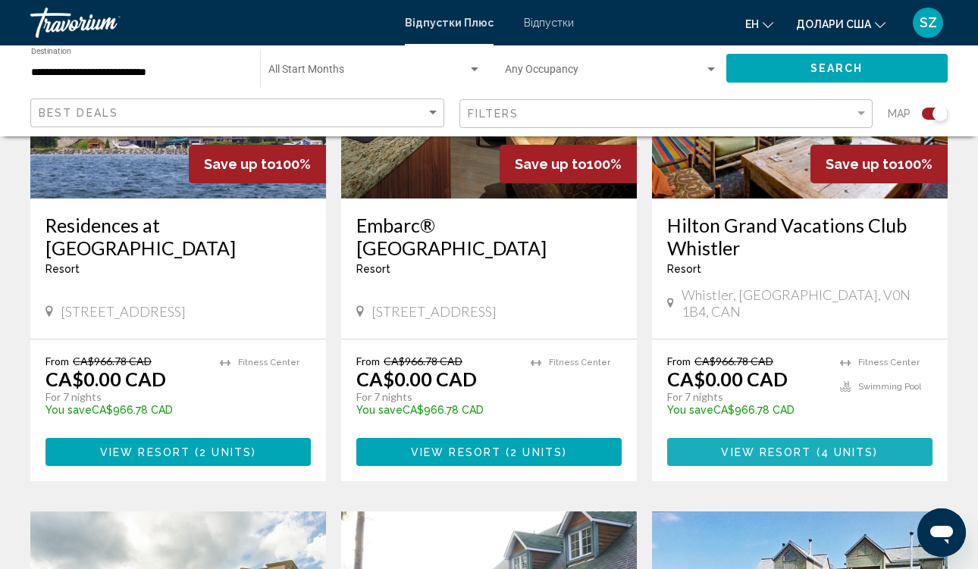
click at [779, 447] on span "View Resort" at bounding box center [766, 453] width 90 height 12
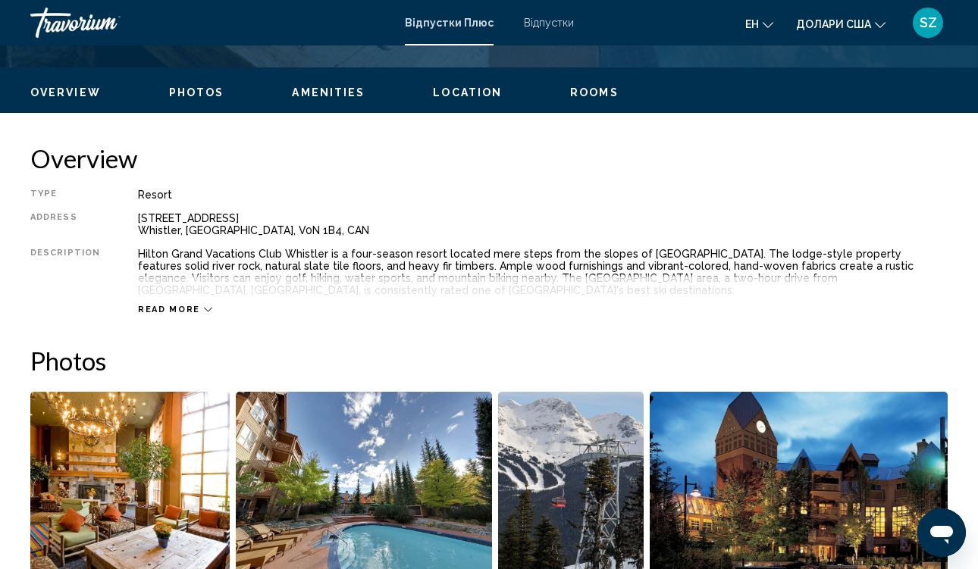
scroll to position [703, 0]
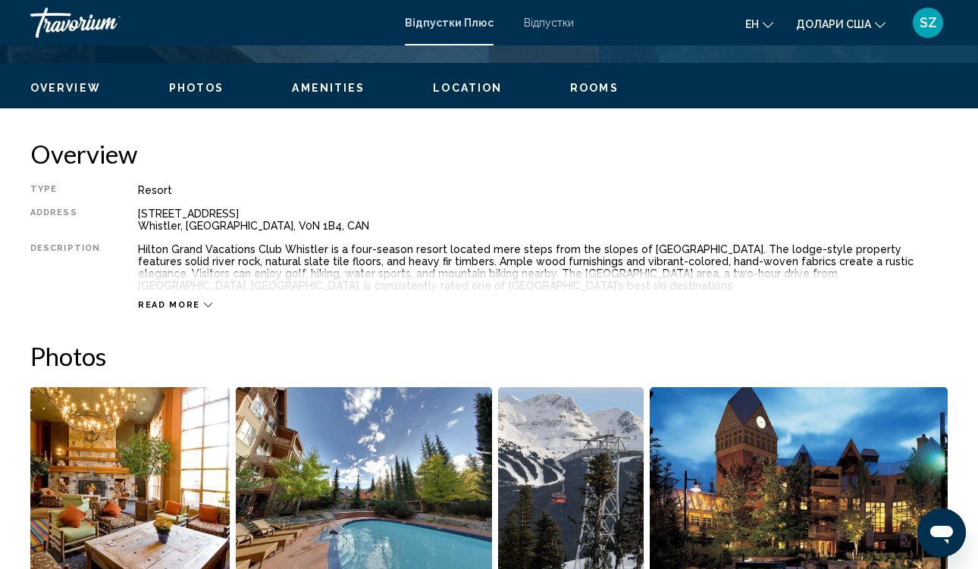
click at [195, 303] on div "Read more" at bounding box center [175, 305] width 74 height 10
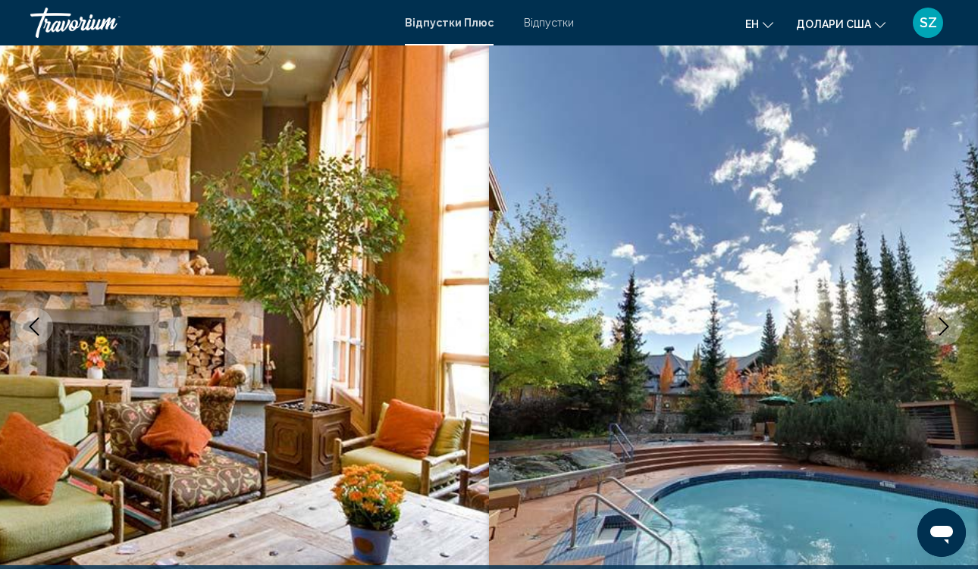
scroll to position [0, 0]
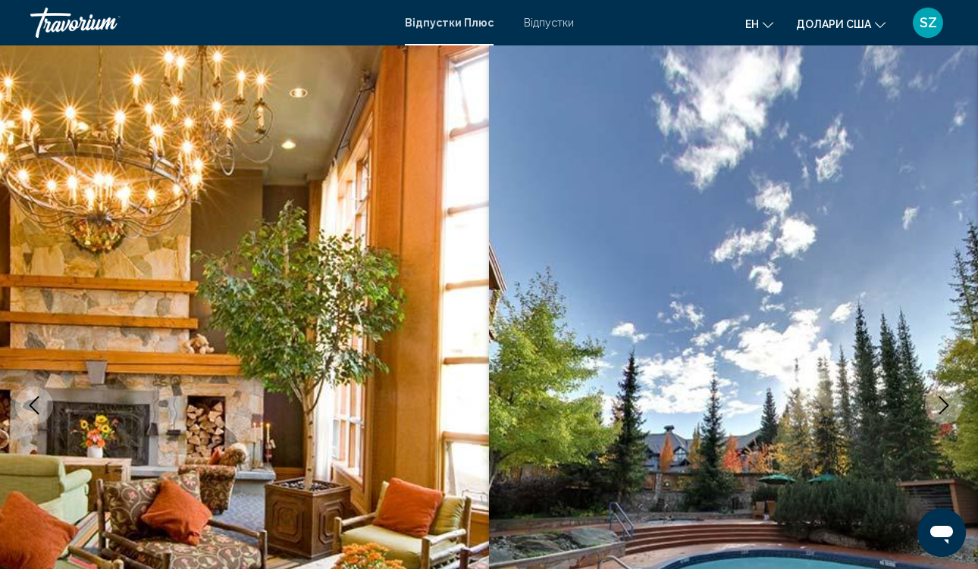
click at [876, 27] on button "Долари США USD ($) MXN (Mex$) CAD (Can$) GBP (£) EUR (€) AUD (A$) NZD (NZ$) CNY…" at bounding box center [840, 24] width 89 height 22
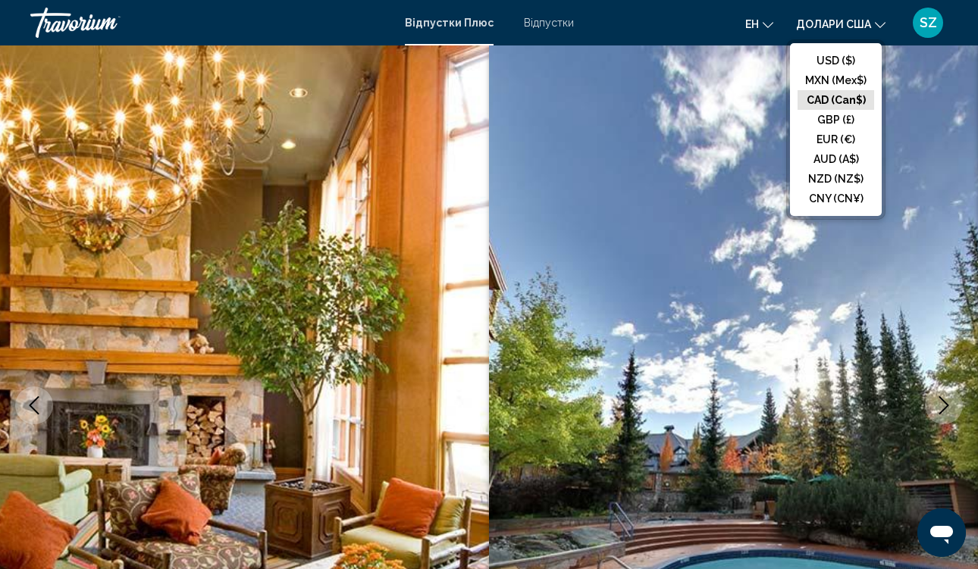
click at [842, 98] on button "CAD (Can$)" at bounding box center [836, 100] width 77 height 20
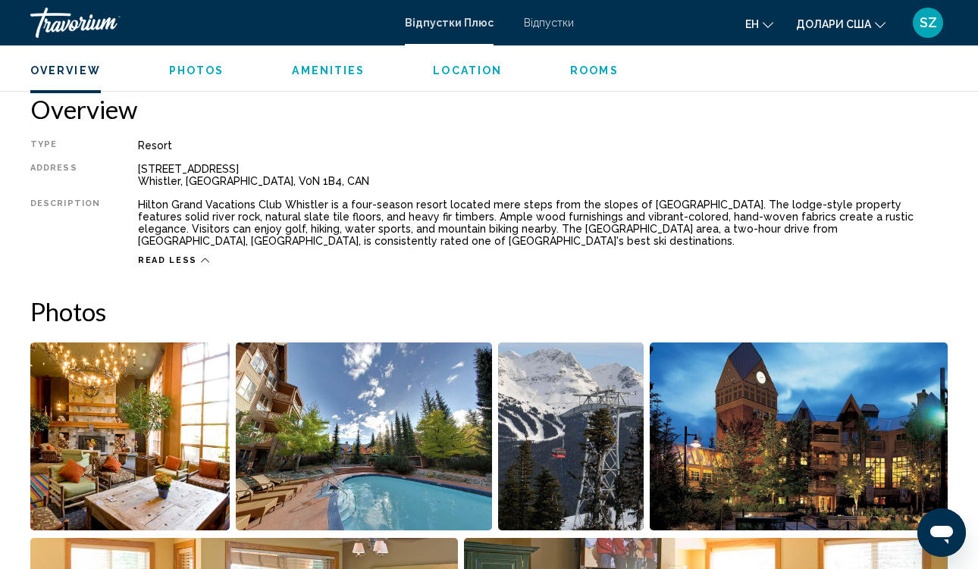
scroll to position [727, 0]
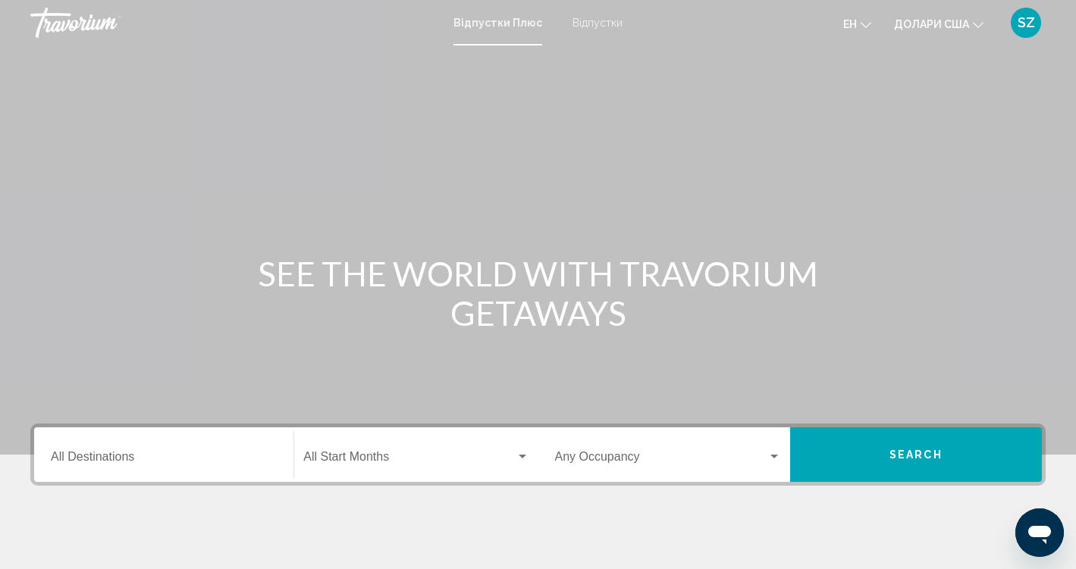
click at [248, 445] on div "Destination All Destinations" at bounding box center [164, 455] width 226 height 48
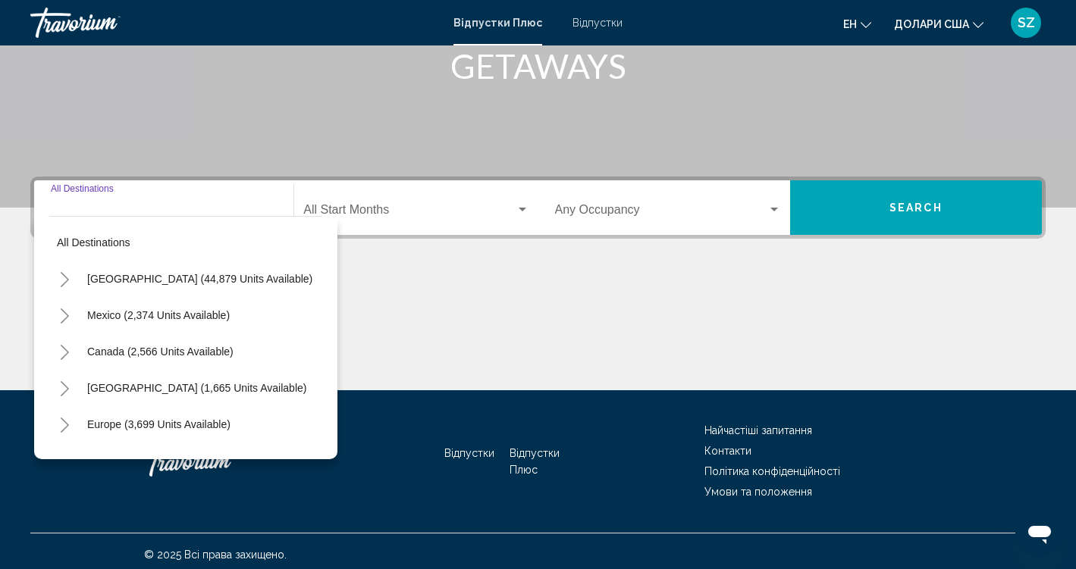
scroll to position [254, 0]
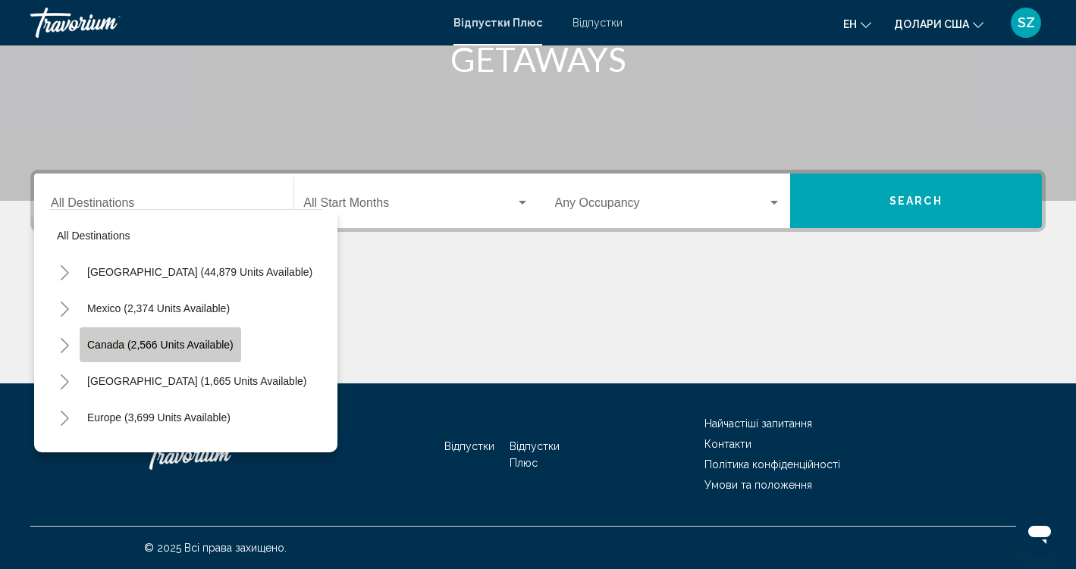
click at [199, 335] on button "Canada (2,566 units available)" at bounding box center [160, 345] width 161 height 35
type input "**********"
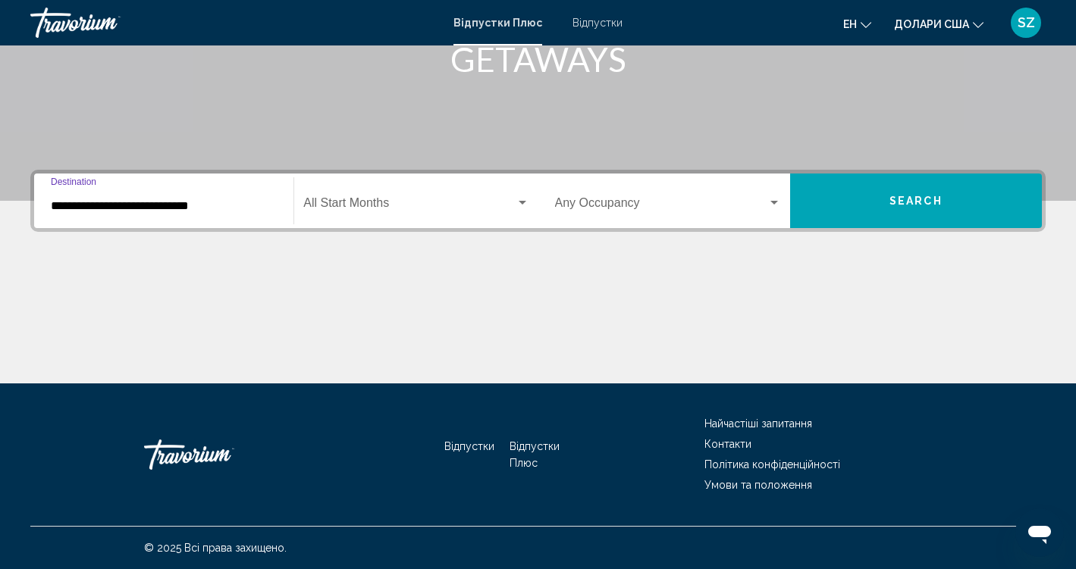
click at [905, 199] on span "Search" at bounding box center [915, 202] width 53 height 12
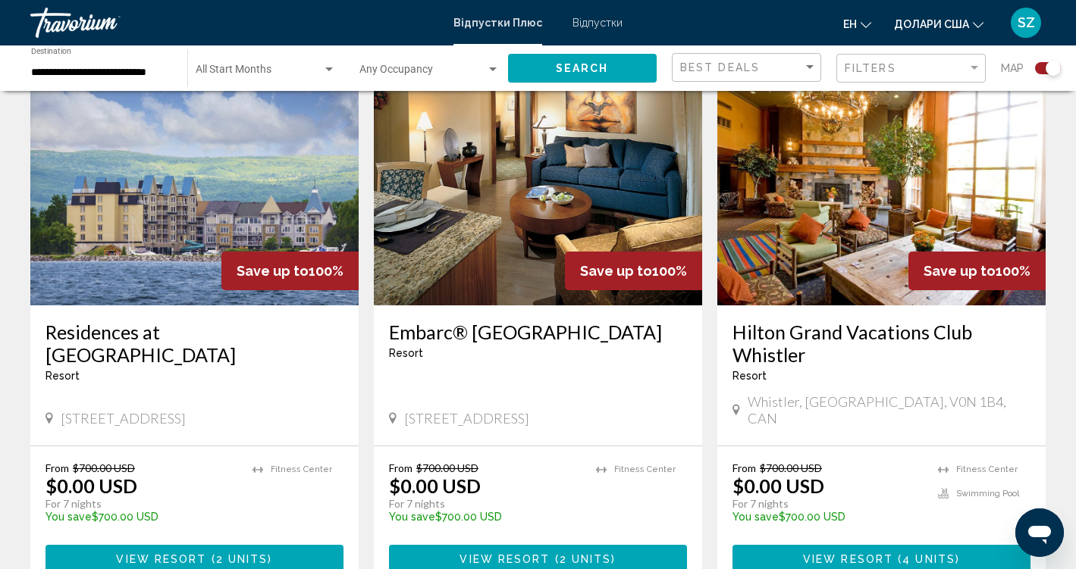
scroll to position [1646, 0]
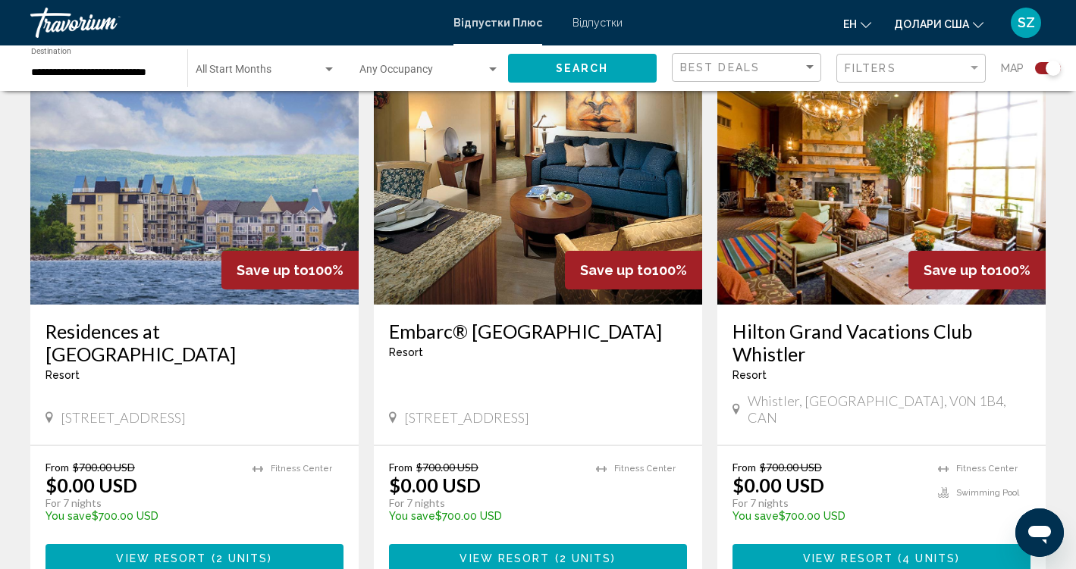
click at [854, 327] on h3 "Hilton Grand Vacations Club Whistler" at bounding box center [881, 342] width 298 height 45
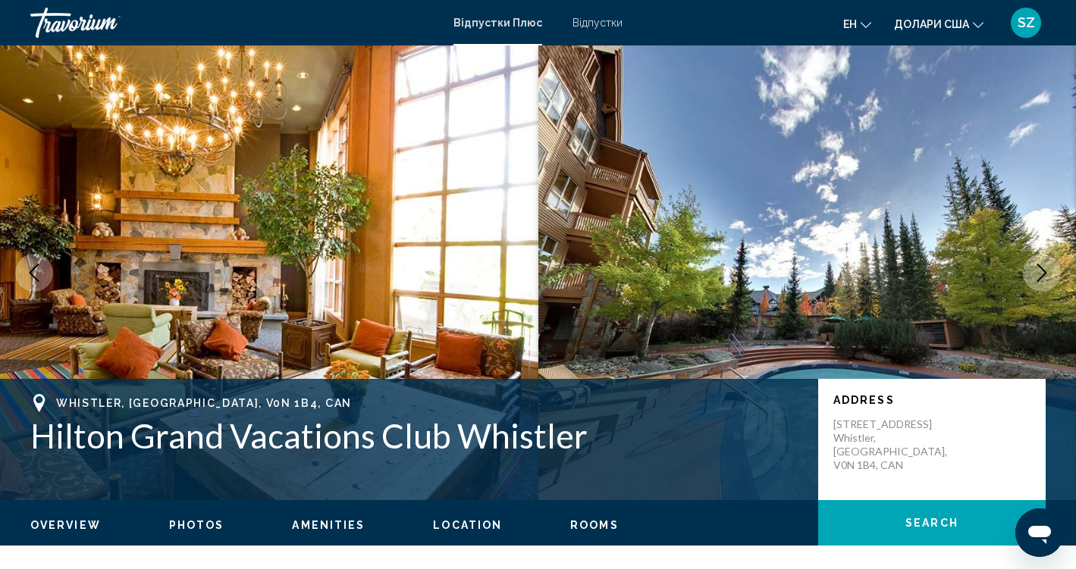
click at [977, 275] on icon "Next image" at bounding box center [1042, 273] width 18 height 18
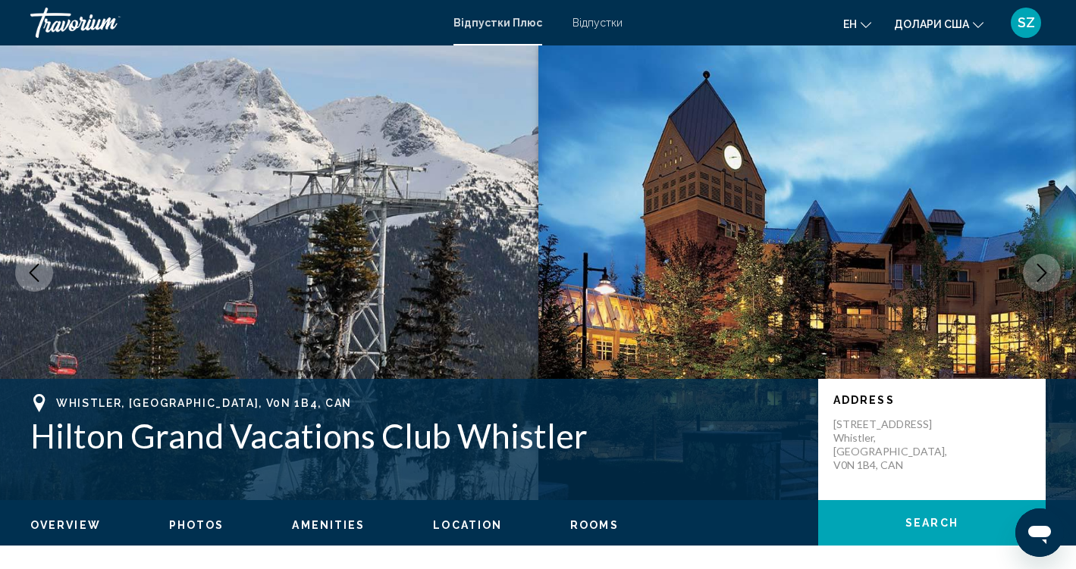
click at [977, 268] on icon "Next image" at bounding box center [1042, 273] width 18 height 18
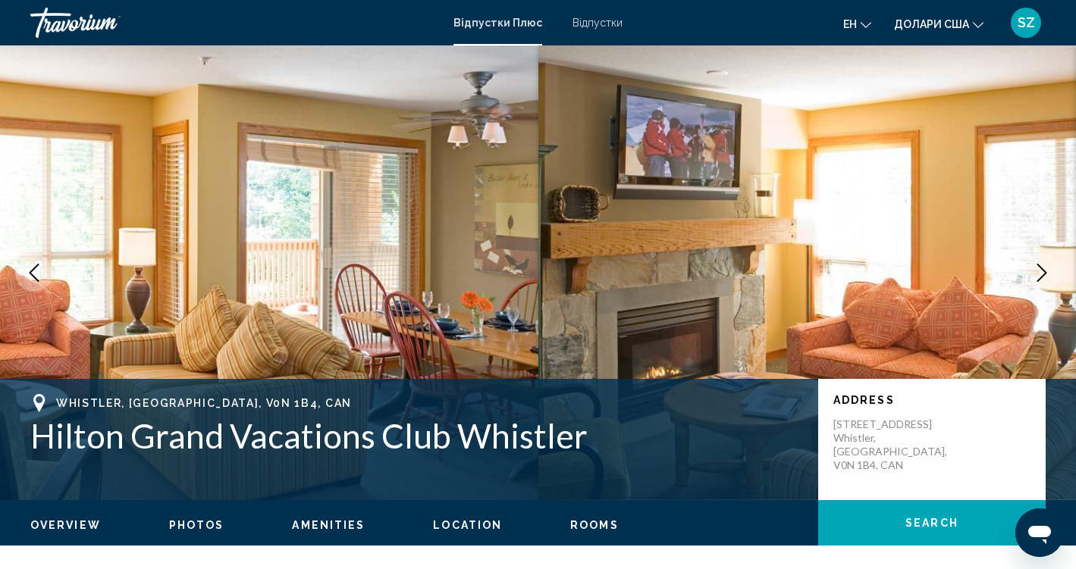
click at [977, 268] on icon "Next image" at bounding box center [1042, 273] width 18 height 18
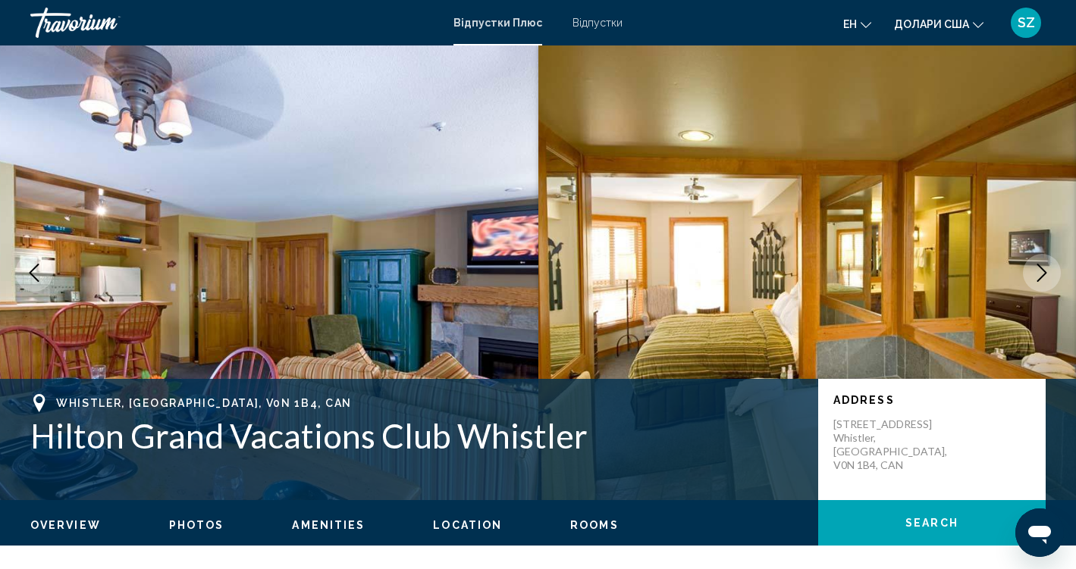
click at [977, 269] on icon "Next image" at bounding box center [1042, 273] width 18 height 18
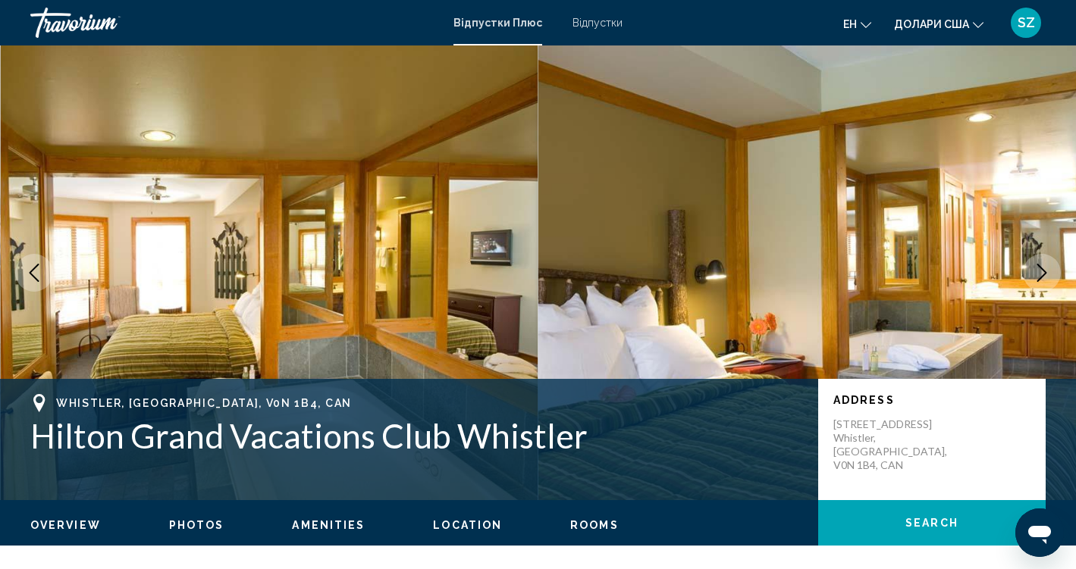
click at [977, 269] on icon "Next image" at bounding box center [1042, 273] width 18 height 18
